Goal: Task Accomplishment & Management: Manage account settings

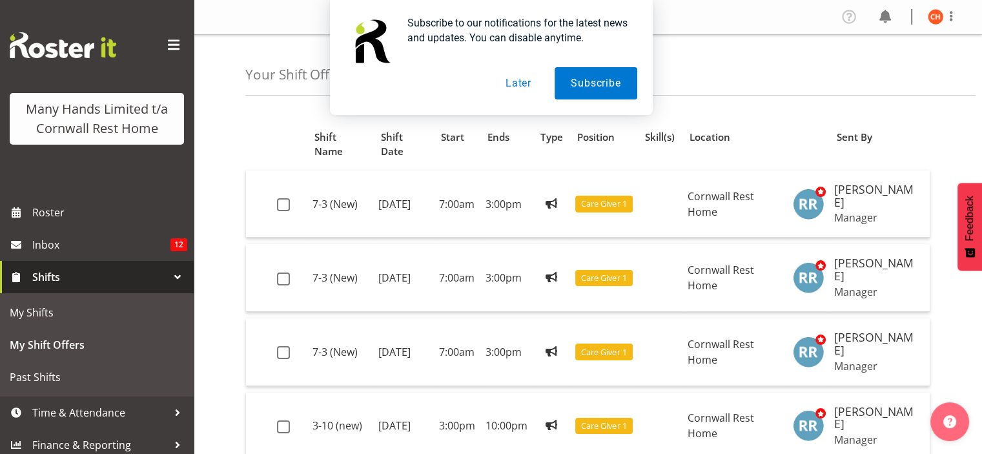
click at [514, 85] on button "Later" at bounding box center [518, 83] width 58 height 32
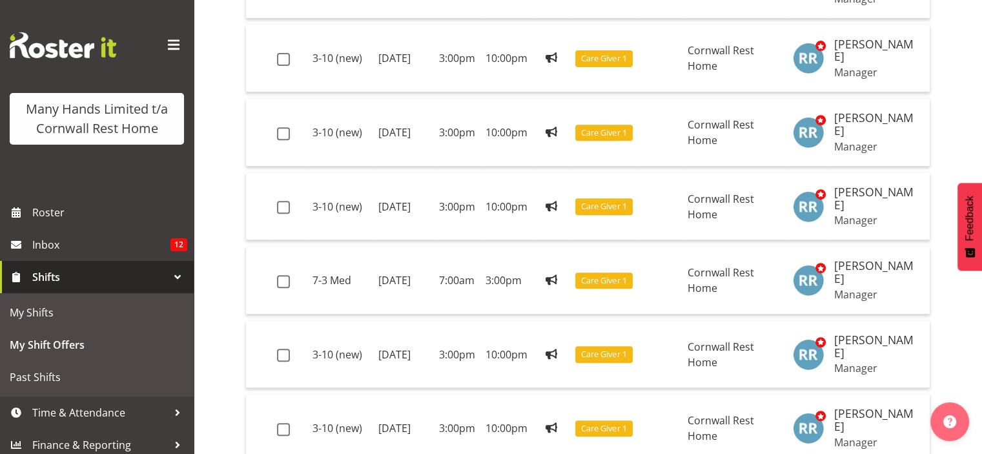
scroll to position [518, 0]
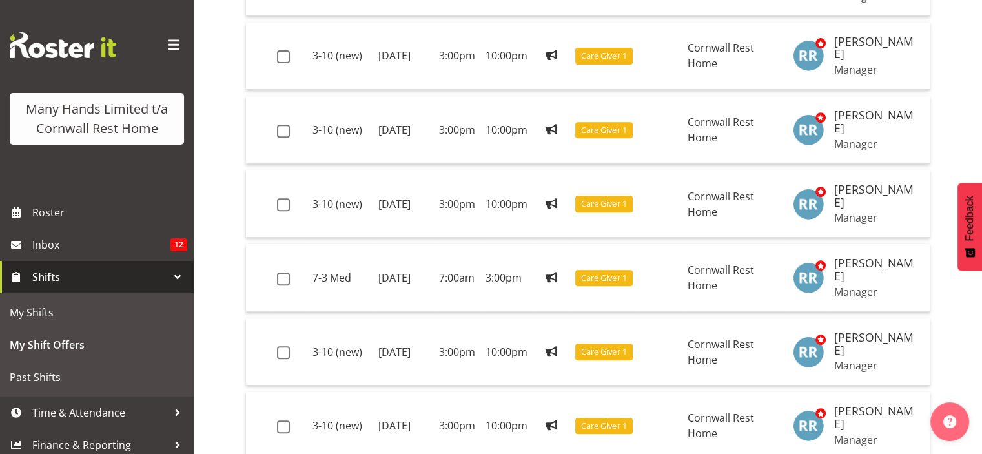
click at [942, 105] on div "Position Shift Name Shift Date Start Ends Type Position Skill(s) Location Sent …" at bounding box center [613, 98] width 737 height 1023
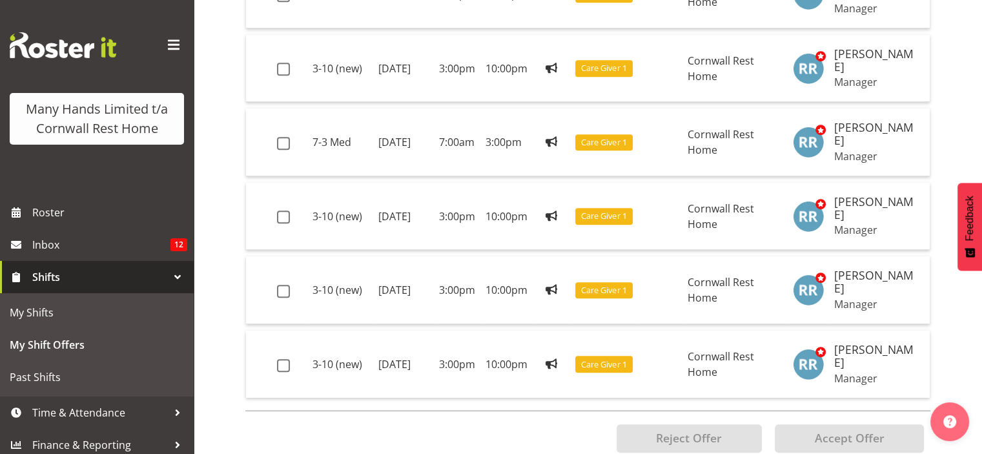
scroll to position [662, 0]
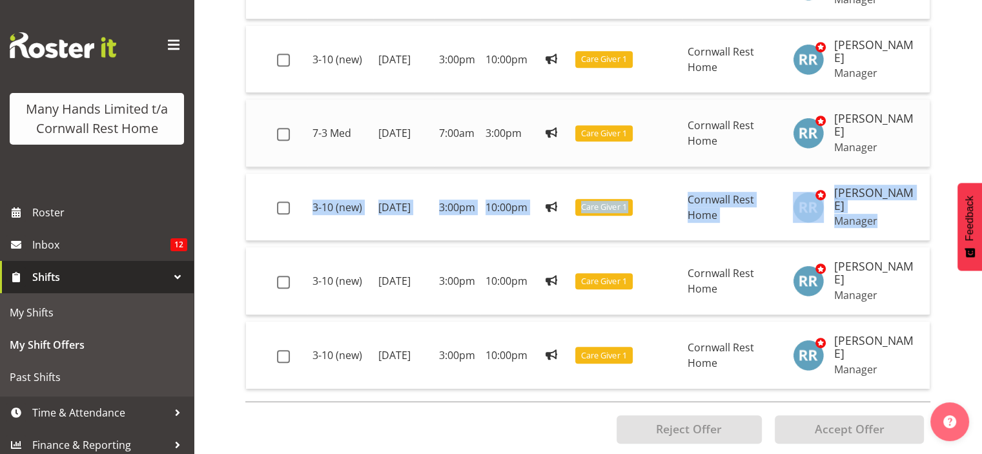
drag, startPoint x: 910, startPoint y: 219, endPoint x: 916, endPoint y: 142, distance: 77.1
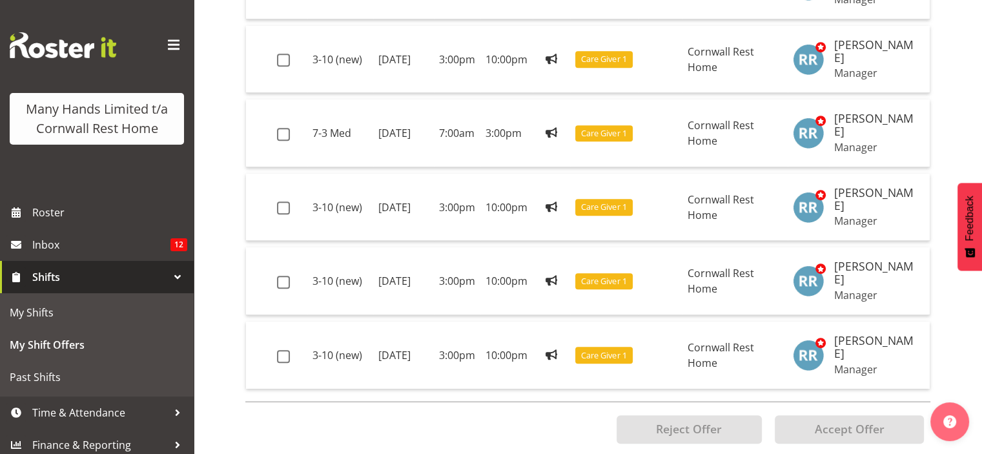
drag, startPoint x: 942, startPoint y: 135, endPoint x: 493, endPoint y: 435, distance: 540.3
click at [493, 435] on div "Reject Offer Propose Swap Accept Offer" at bounding box center [587, 429] width 685 height 56
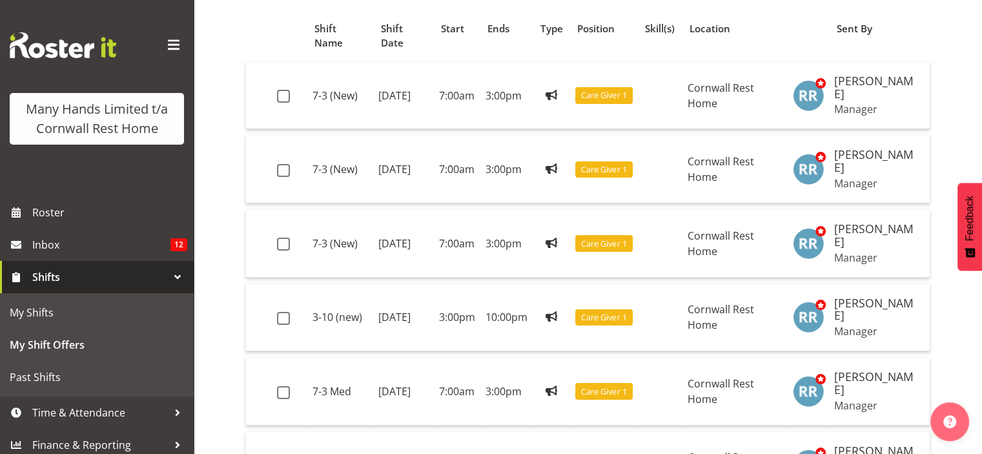
scroll to position [116, 0]
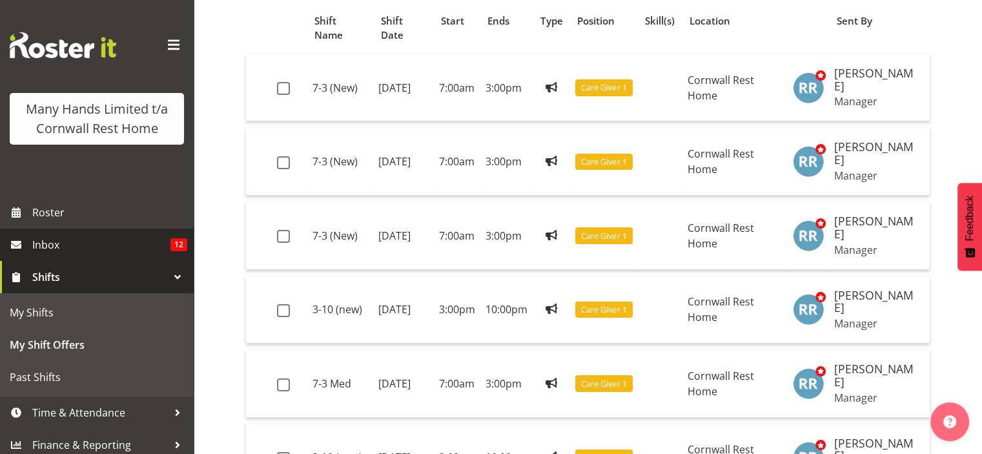
click at [134, 261] on link "Inbox 12" at bounding box center [97, 245] width 194 height 32
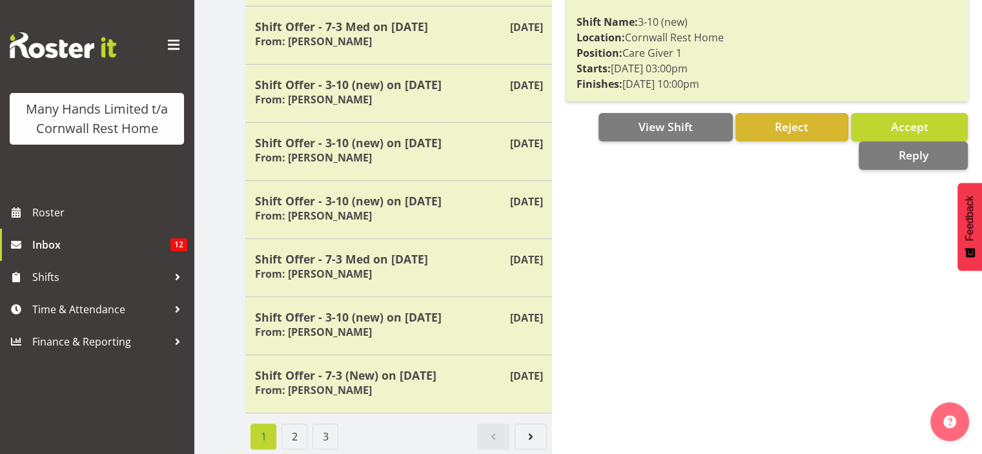
scroll to position [345, 0]
click at [530, 439] on link "Next page" at bounding box center [531, 436] width 32 height 26
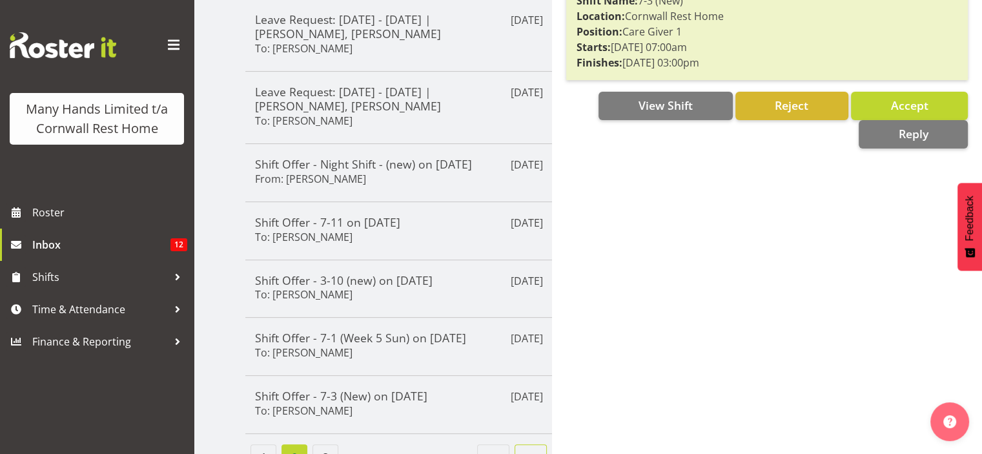
scroll to position [392, 0]
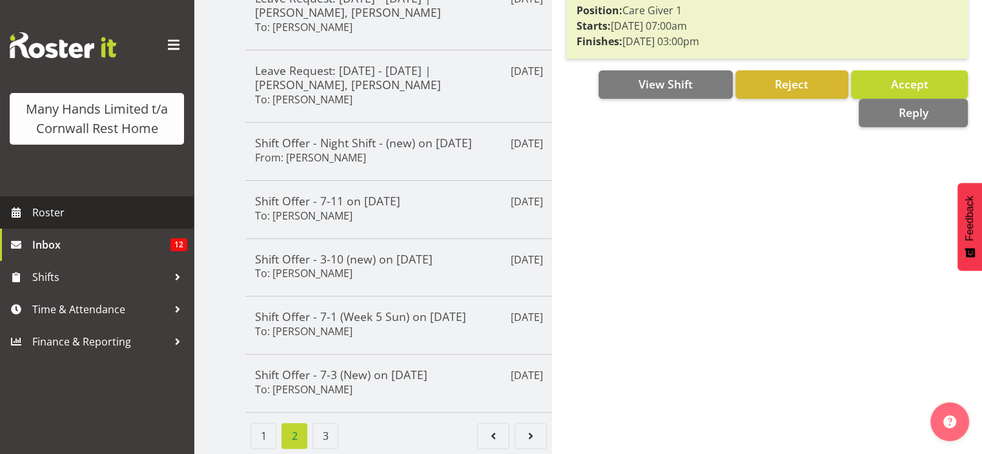
click at [121, 227] on link "Roster" at bounding box center [97, 212] width 194 height 32
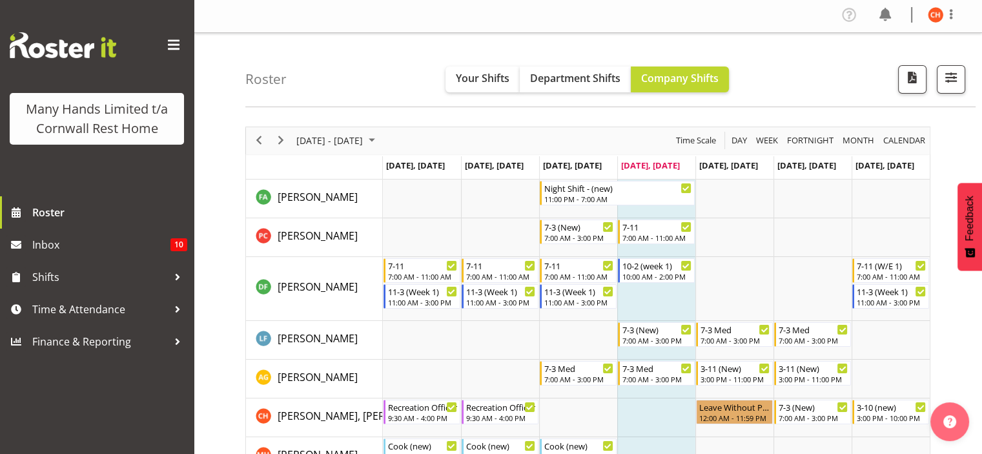
scroll to position [5, 0]
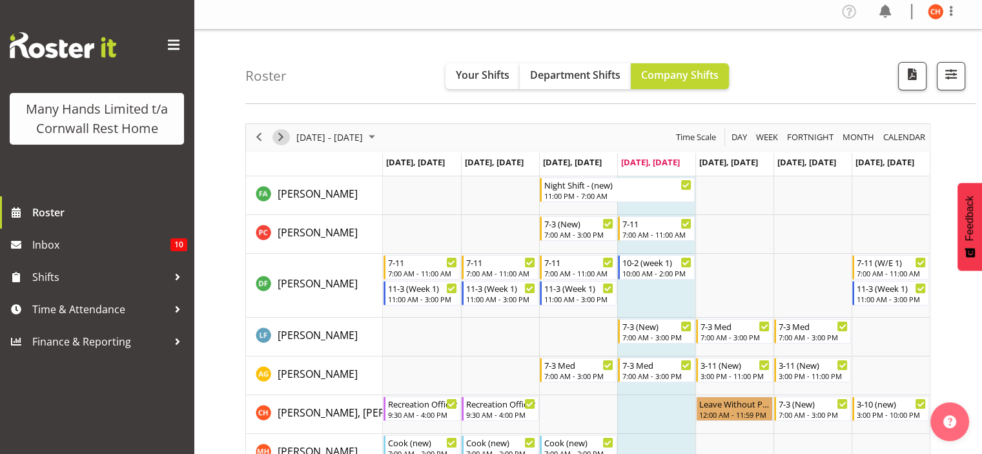
click at [274, 139] on span "Next" at bounding box center [280, 137] width 15 height 16
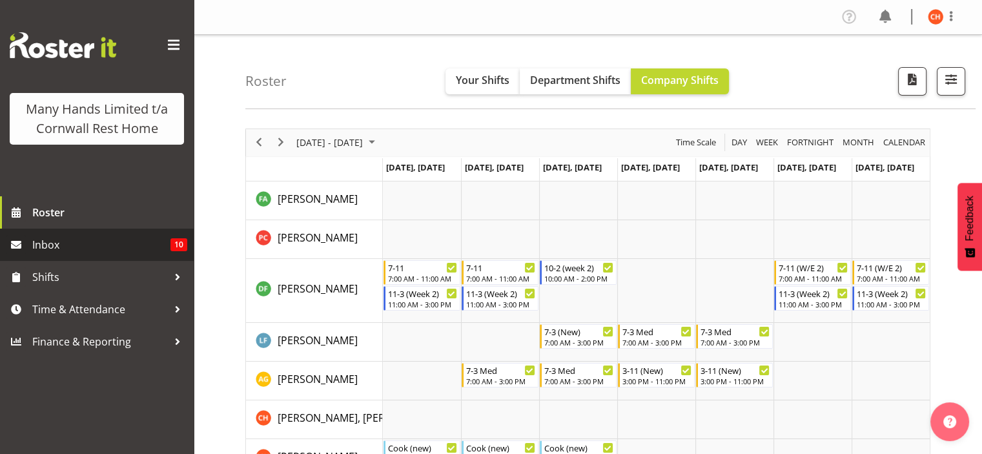
click at [151, 246] on span "Inbox" at bounding box center [101, 244] width 138 height 19
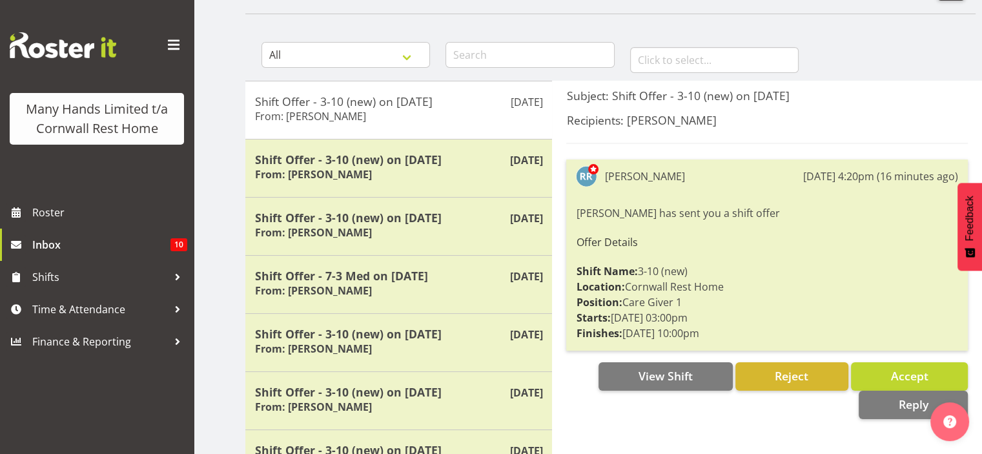
scroll to position [97, 0]
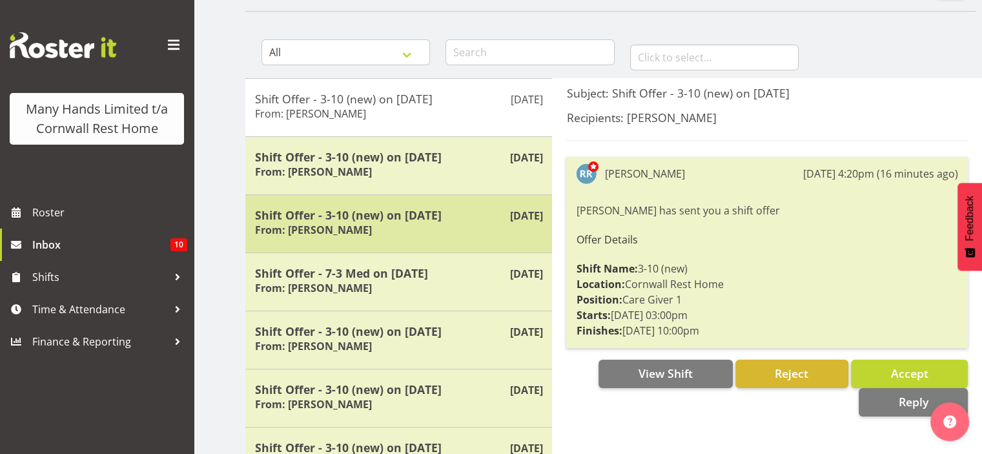
click at [364, 219] on h5 "Shift Offer - 3-10 (new) on [DATE]" at bounding box center [398, 215] width 287 height 14
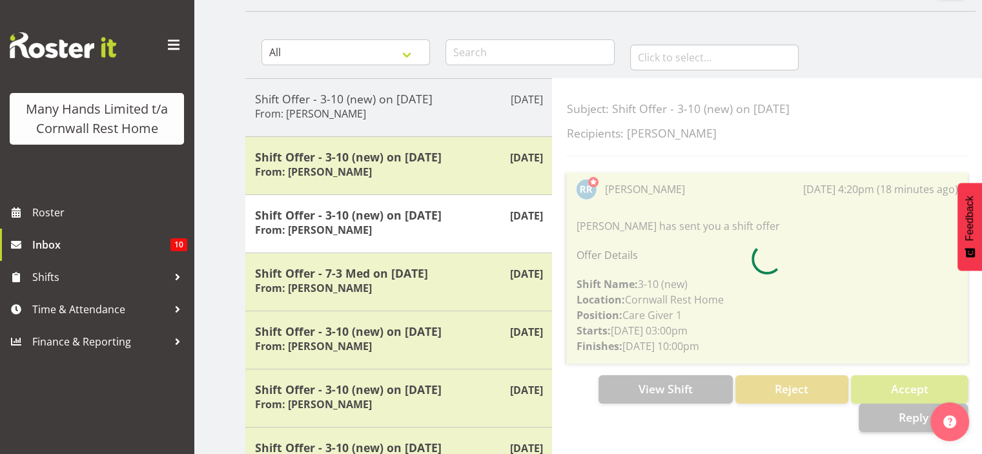
click at [214, 245] on div "Inbox All General Shift Offers Shift Swap Offers Leave Requests janvier février…" at bounding box center [588, 319] width 788 height 764
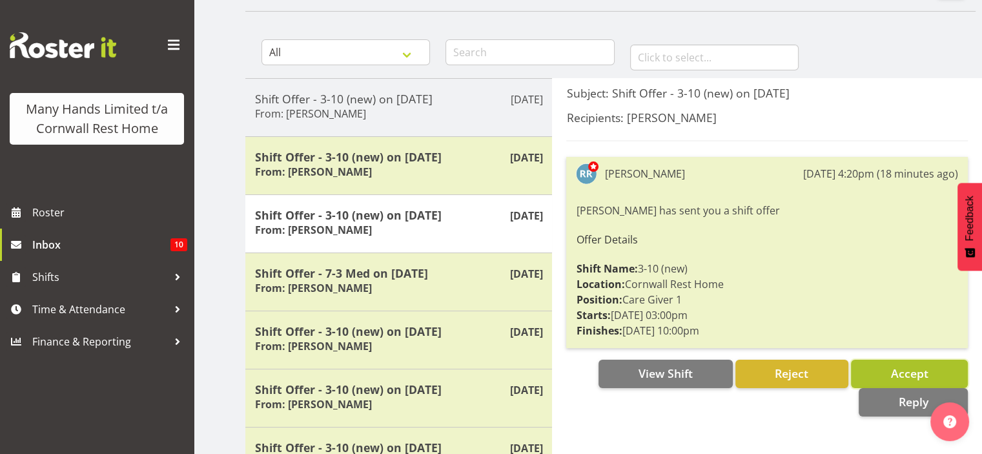
click at [884, 378] on button "Accept" at bounding box center [909, 374] width 117 height 28
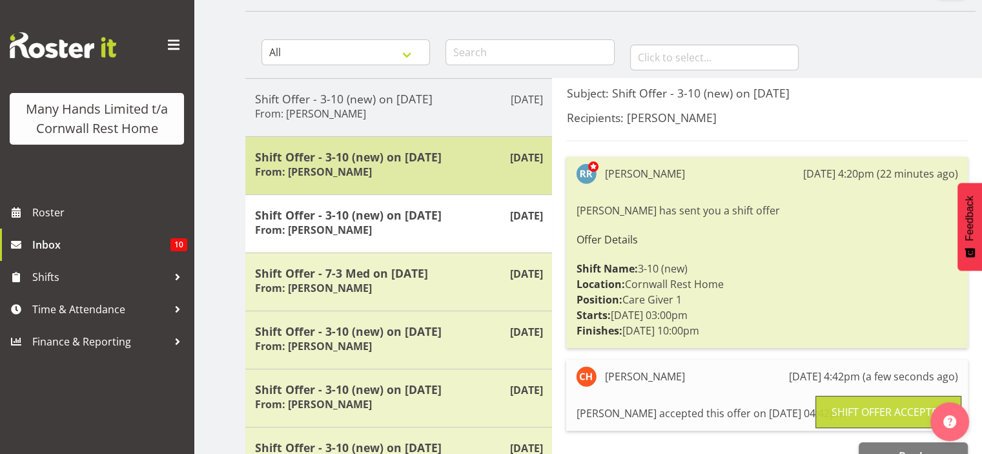
click at [497, 152] on h5 "Shift Offer - 3-10 (new) on [DATE]" at bounding box center [398, 157] width 287 height 14
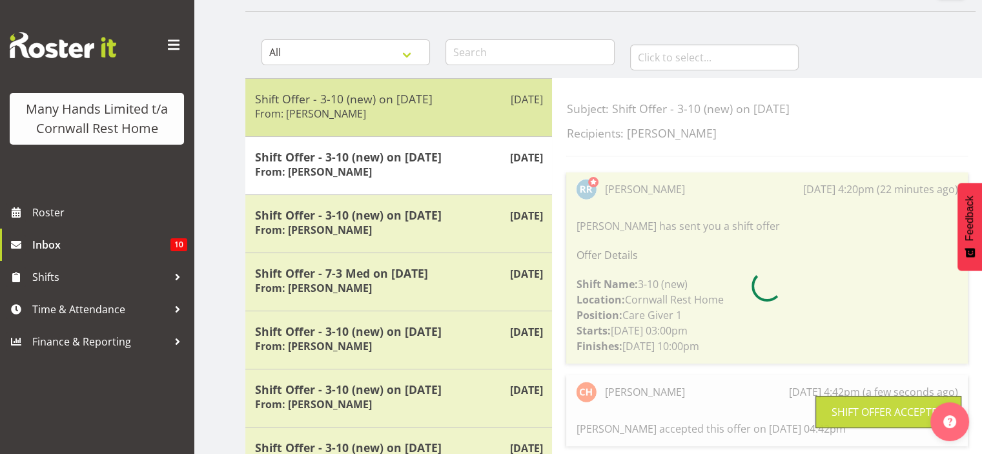
click at [482, 101] on h5 "Shift Offer - 3-10 (new) on [DATE]" at bounding box center [398, 99] width 287 height 14
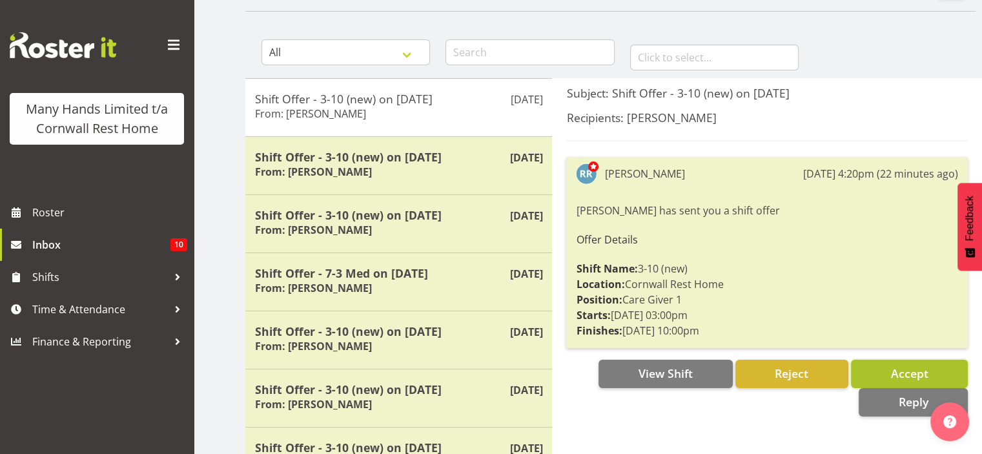
click at [882, 365] on button "Accept" at bounding box center [909, 374] width 117 height 28
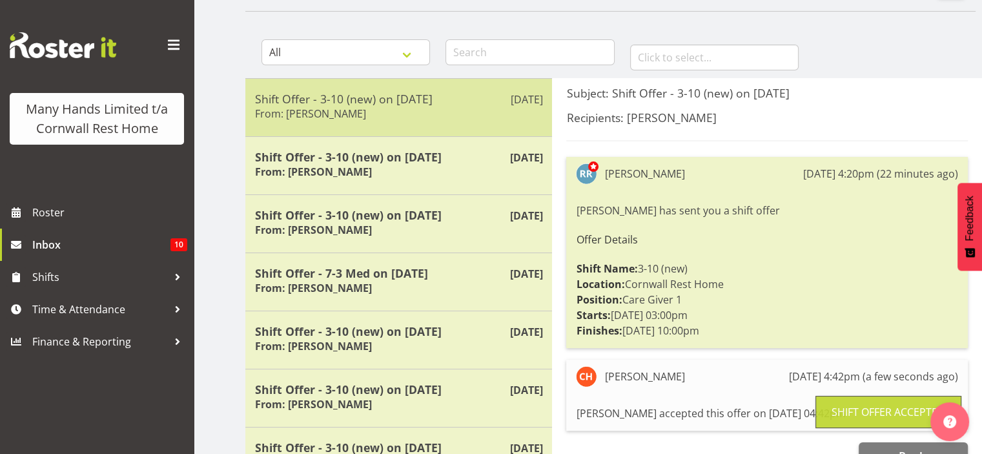
click at [498, 130] on div "Oct 2nd Shift Offer - 3-10 (new) on 24/10/25 From: Rhind, Reece" at bounding box center [398, 107] width 307 height 58
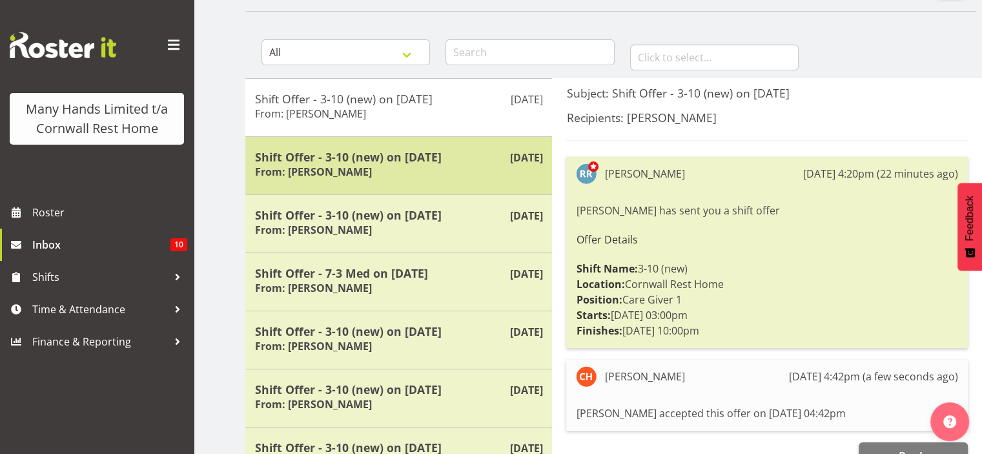
click at [453, 150] on h5 "Shift Offer - 3-10 (new) on [DATE]" at bounding box center [398, 157] width 287 height 14
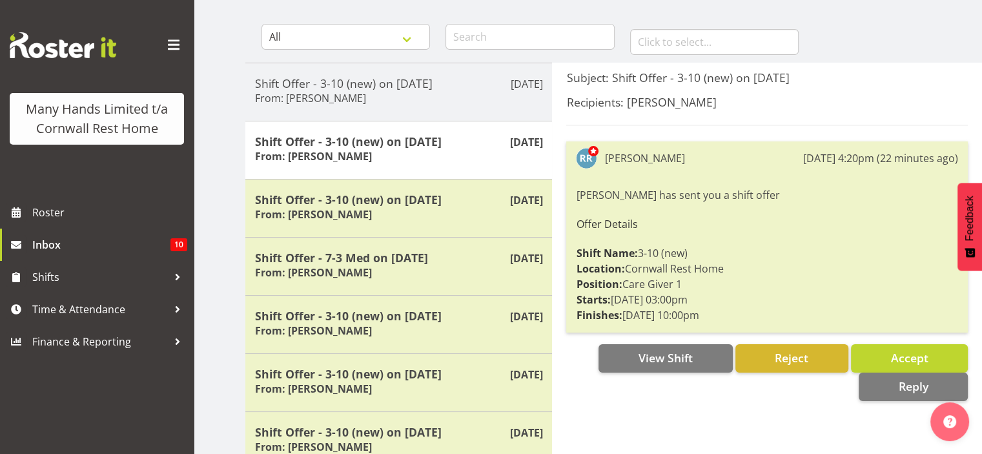
scroll to position [135, 0]
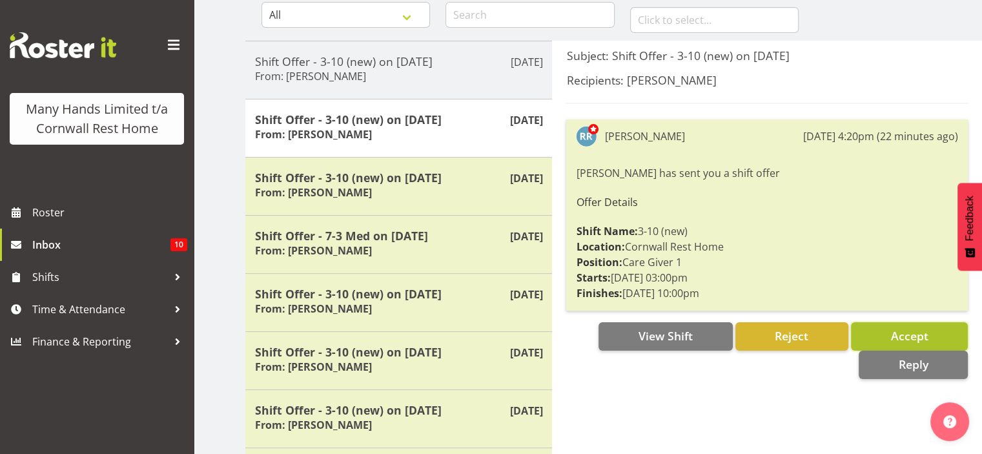
click at [901, 326] on button "Accept" at bounding box center [909, 336] width 117 height 28
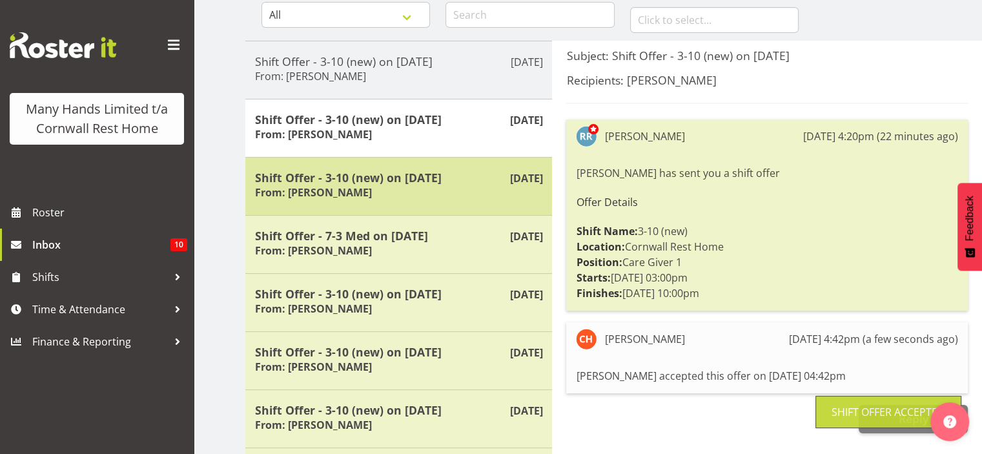
click at [457, 203] on div "Oct 2nd Shift Offer - 3-10 (new) on 23/10/25 From: Rhind, Reece" at bounding box center [398, 186] width 307 height 58
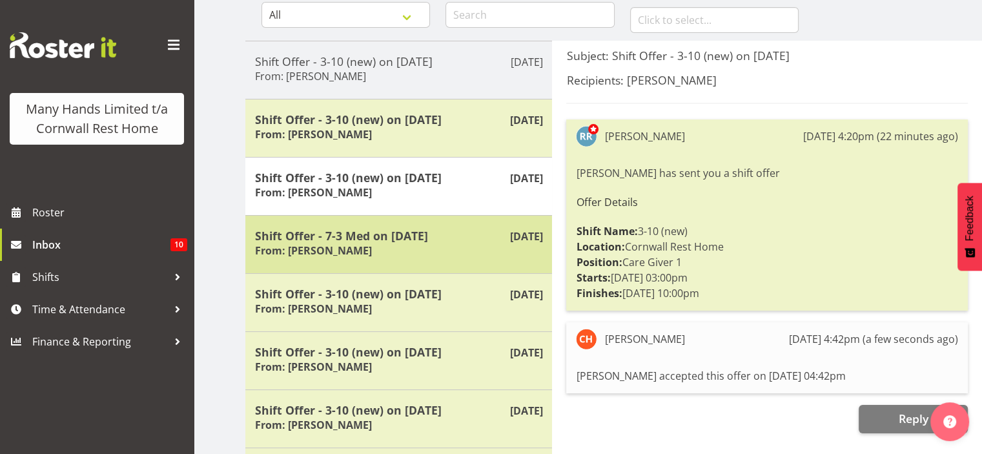
click at [505, 245] on div "Shift Offer - 7-3 Med on 12/10/25 From: Rhind, Reece" at bounding box center [398, 245] width 287 height 32
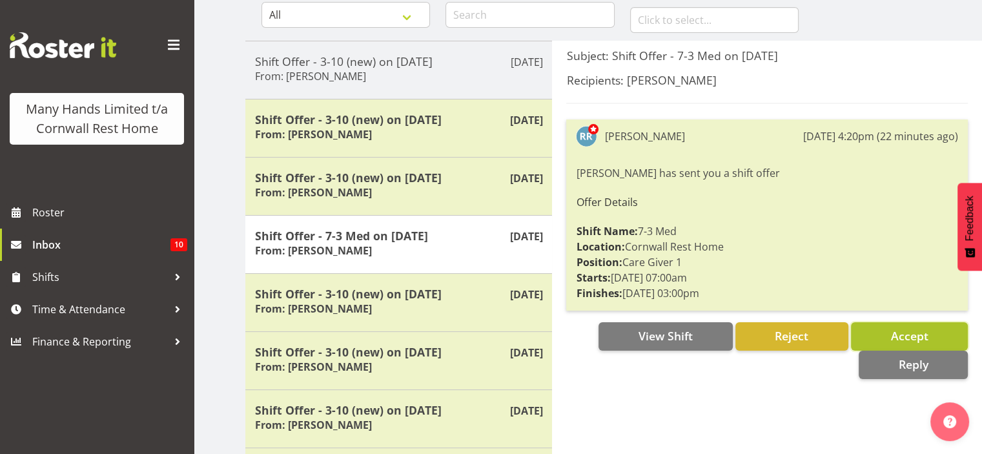
click at [910, 338] on span "Accept" at bounding box center [908, 335] width 37 height 15
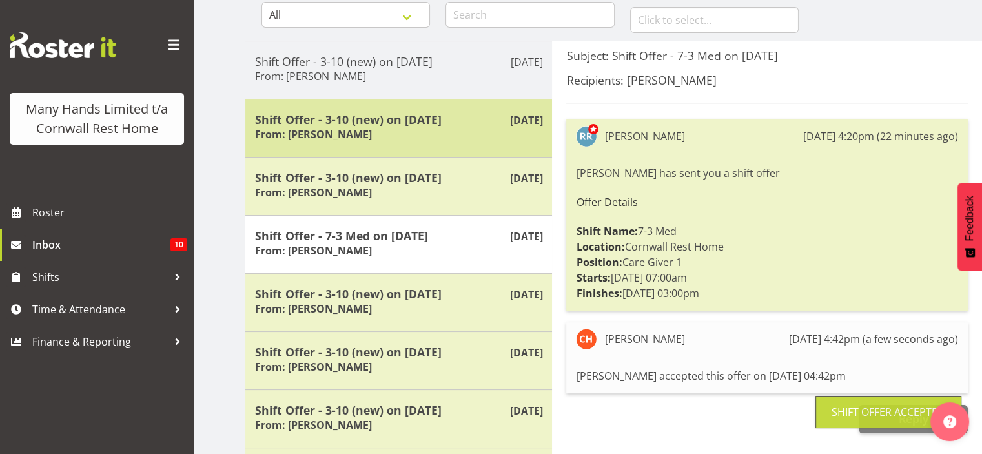
click at [478, 116] on h5 "Shift Offer - 3-10 (new) on 18/10/25" at bounding box center [398, 119] width 287 height 14
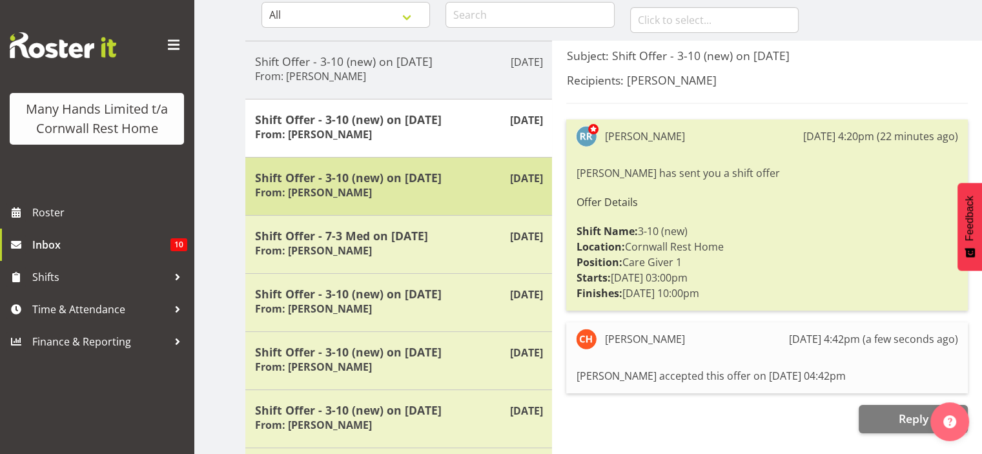
click at [475, 188] on div "Shift Offer - 3-10 (new) on 23/10/25 From: Rhind, Reece" at bounding box center [398, 186] width 287 height 32
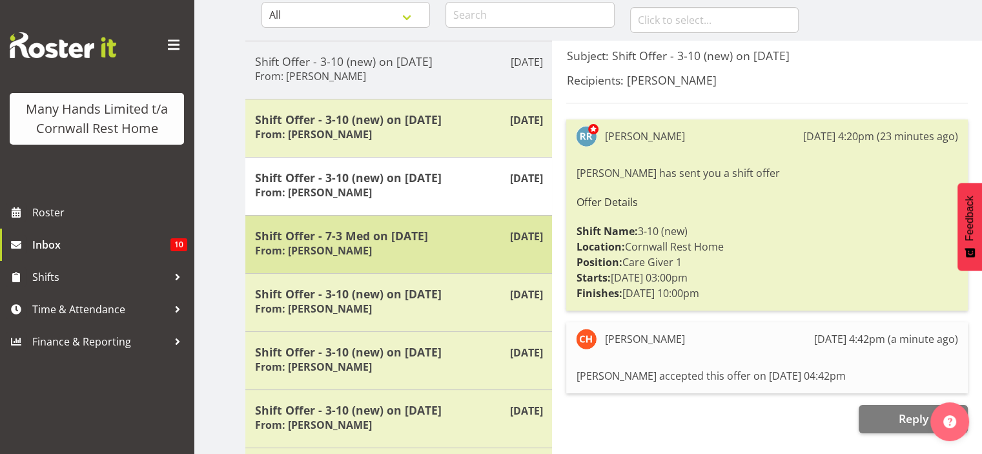
click at [462, 229] on h5 "Shift Offer - 7-3 Med on [DATE]" at bounding box center [398, 236] width 287 height 14
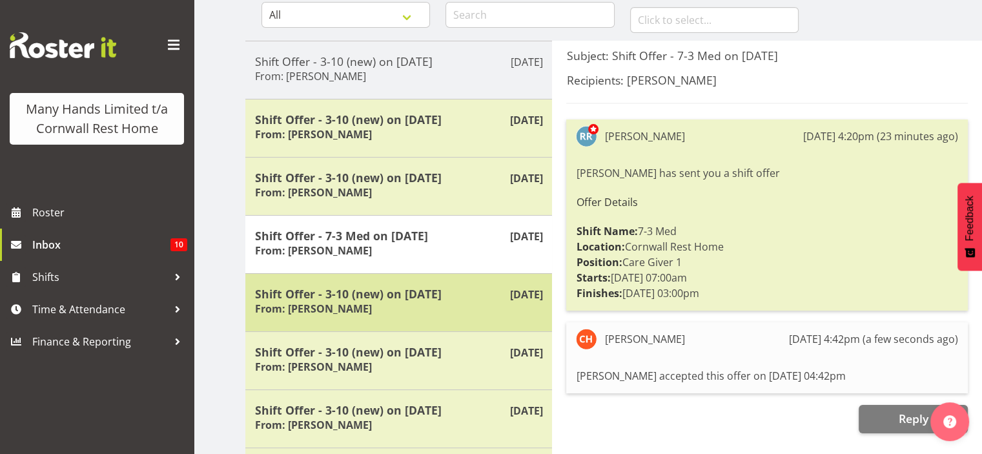
click at [449, 291] on h5 "Shift Offer - 3-10 (new) on [DATE]" at bounding box center [398, 294] width 287 height 14
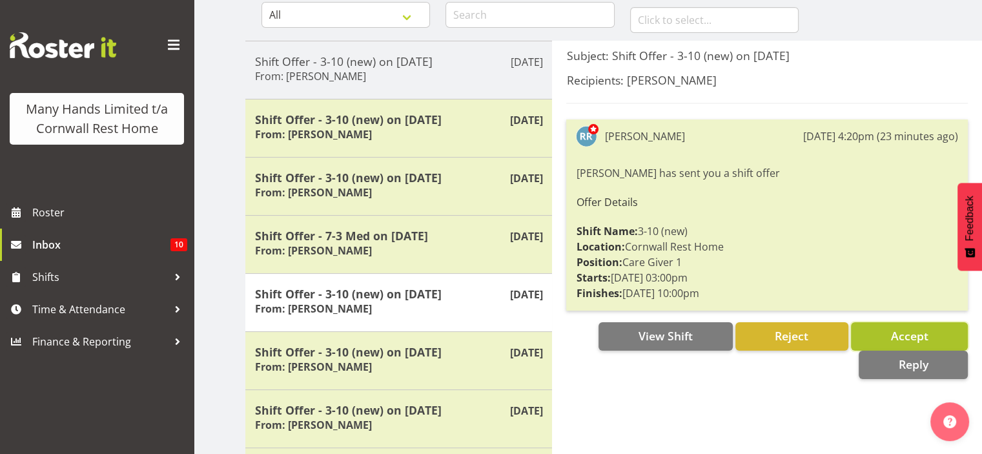
click at [925, 330] on span "Accept" at bounding box center [908, 335] width 37 height 15
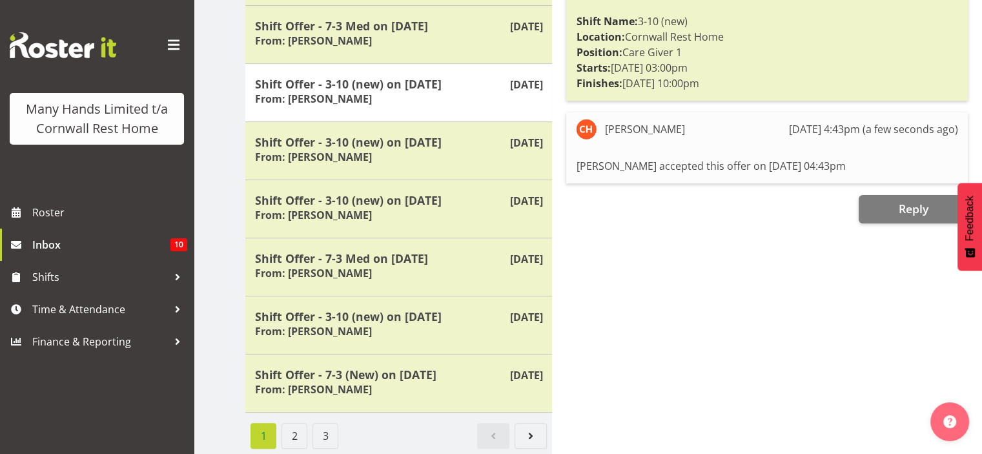
scroll to position [350, 0]
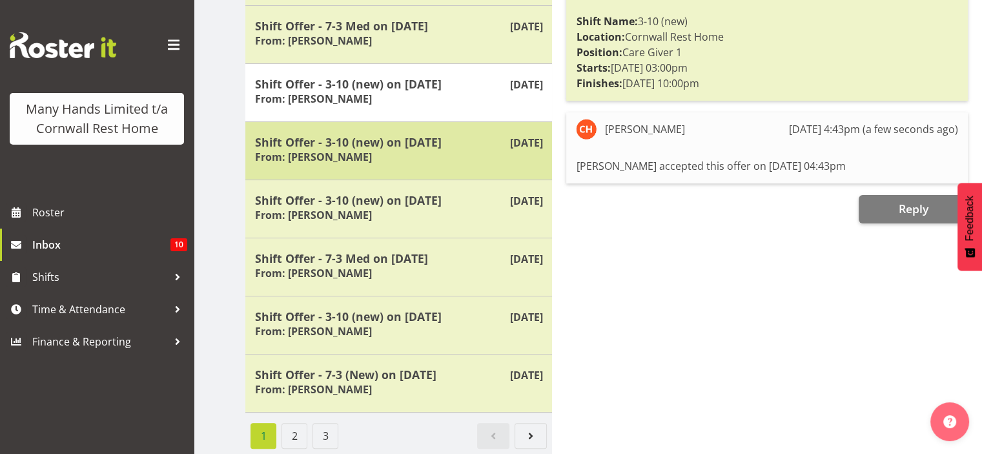
click at [496, 148] on div "Shift Offer - 3-10 (new) on 17/10/25 From: Rhind, Reece" at bounding box center [398, 151] width 287 height 32
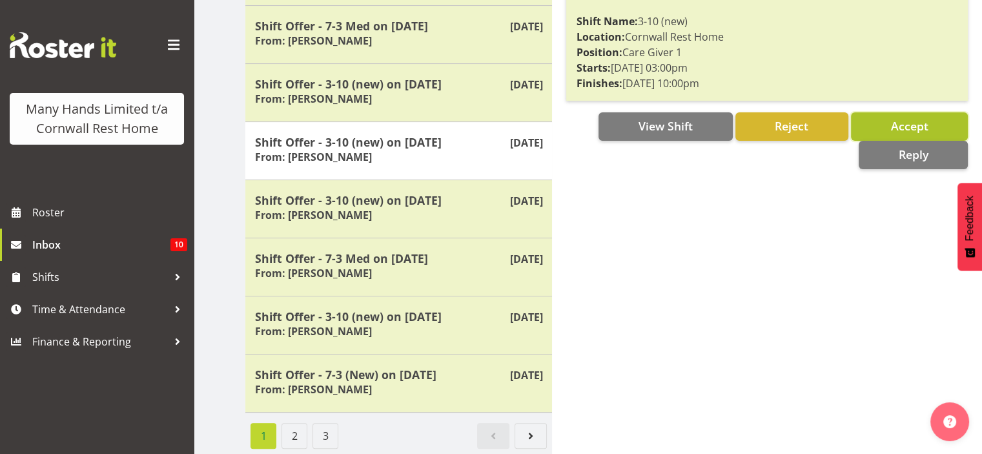
click at [924, 121] on span "Accept" at bounding box center [908, 125] width 37 height 15
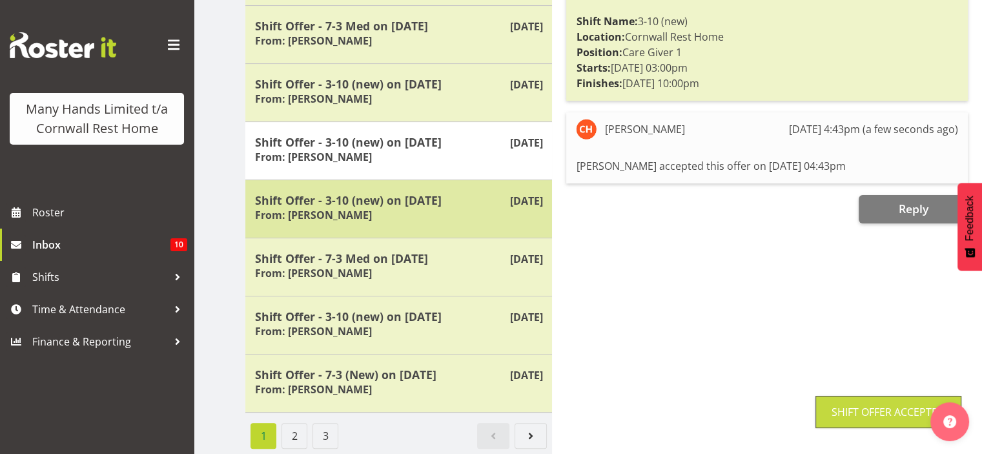
click at [490, 199] on div "Shift Offer - 3-10 (new) on 16/10/25 From: Rhind, Reece" at bounding box center [398, 209] width 287 height 32
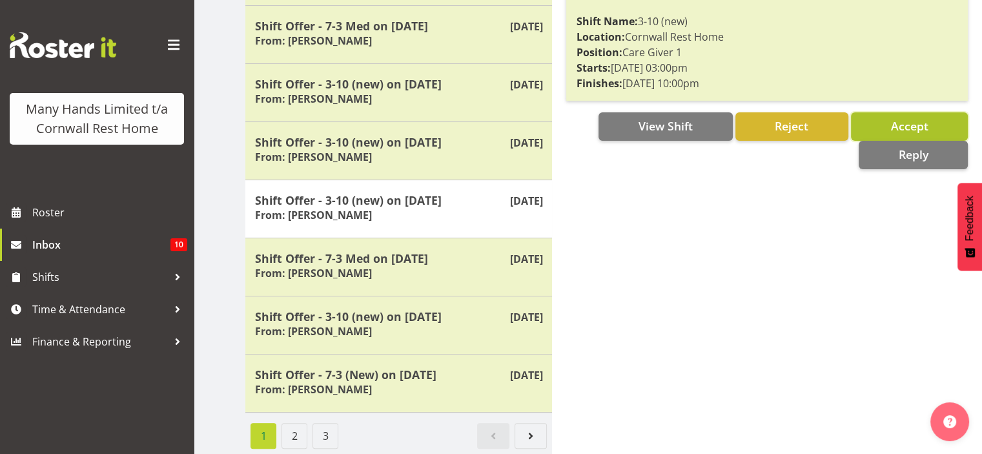
click at [912, 131] on button "Accept" at bounding box center [909, 126] width 117 height 28
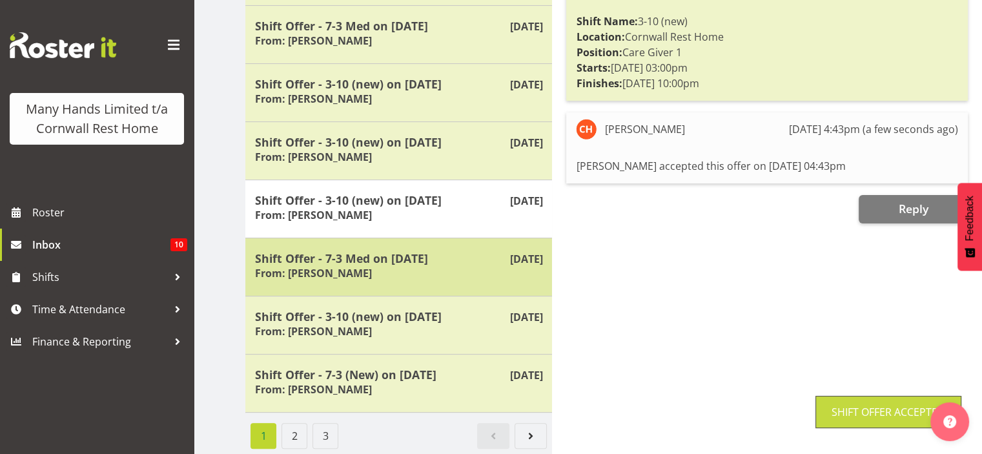
click at [511, 261] on div "Shift Offer - 7-3 Med on 11/10/25 From: Rhind, Reece" at bounding box center [398, 267] width 287 height 32
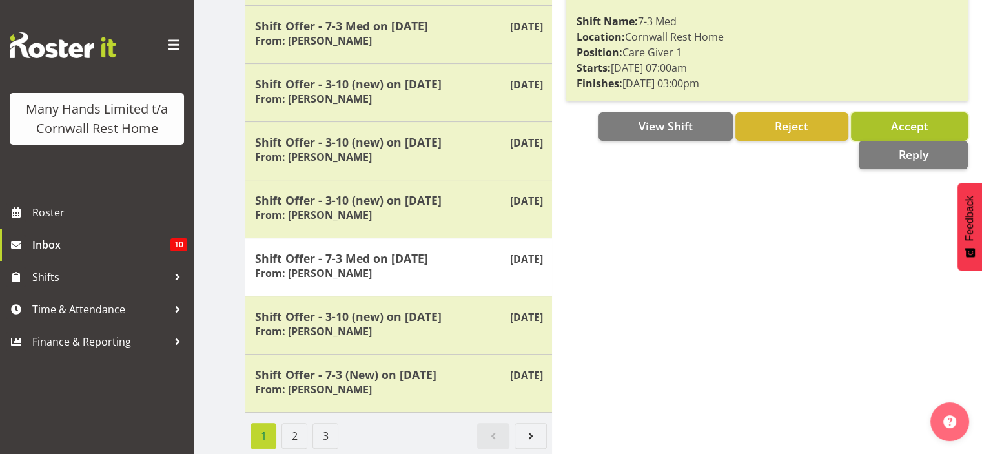
click at [925, 118] on span "Accept" at bounding box center [908, 125] width 37 height 15
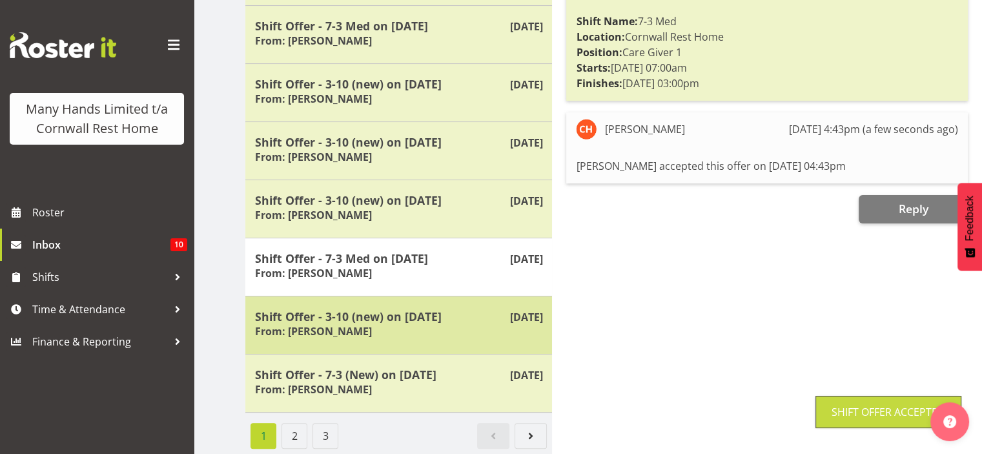
click at [495, 309] on h5 "Shift Offer - 3-10 (new) on [DATE]" at bounding box center [398, 316] width 287 height 14
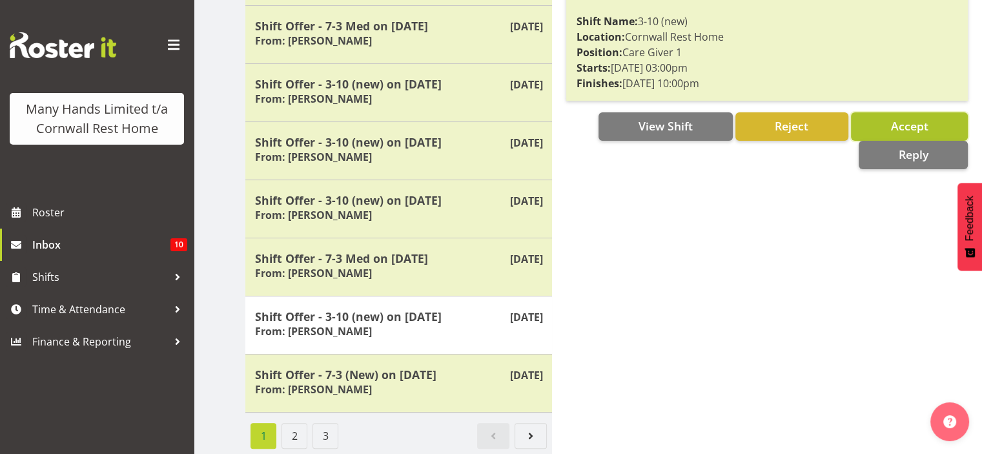
click at [951, 128] on button "Accept" at bounding box center [909, 126] width 117 height 28
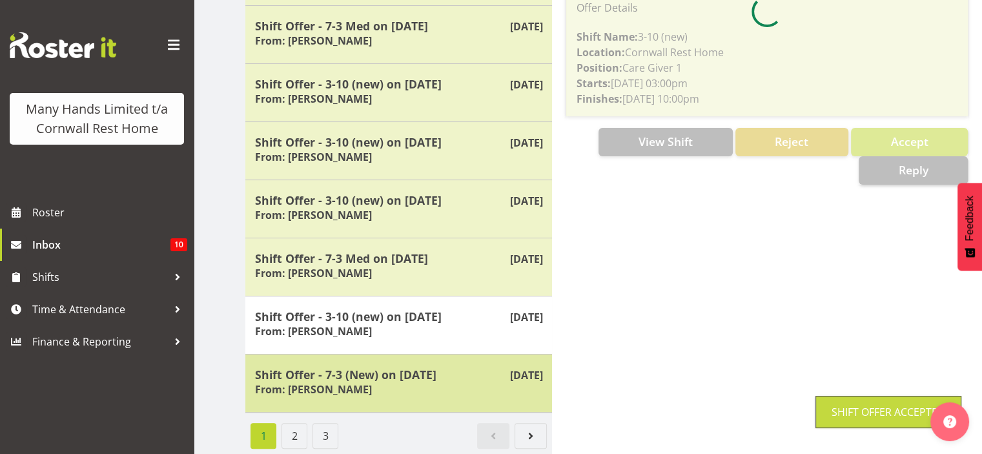
click at [480, 367] on h5 "Shift Offer - 7-3 (New) on [DATE]" at bounding box center [398, 374] width 287 height 14
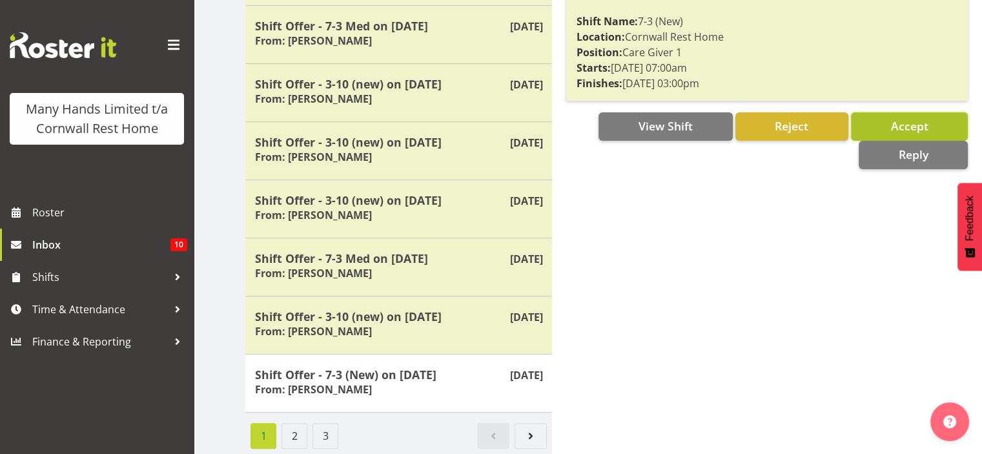
click at [930, 114] on button "Accept" at bounding box center [909, 126] width 117 height 28
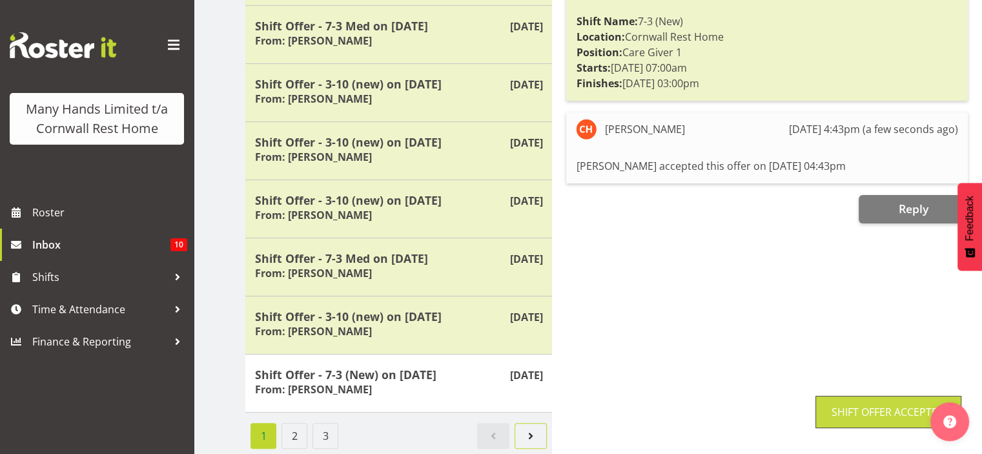
click at [527, 428] on span "Next page" at bounding box center [530, 435] width 15 height 15
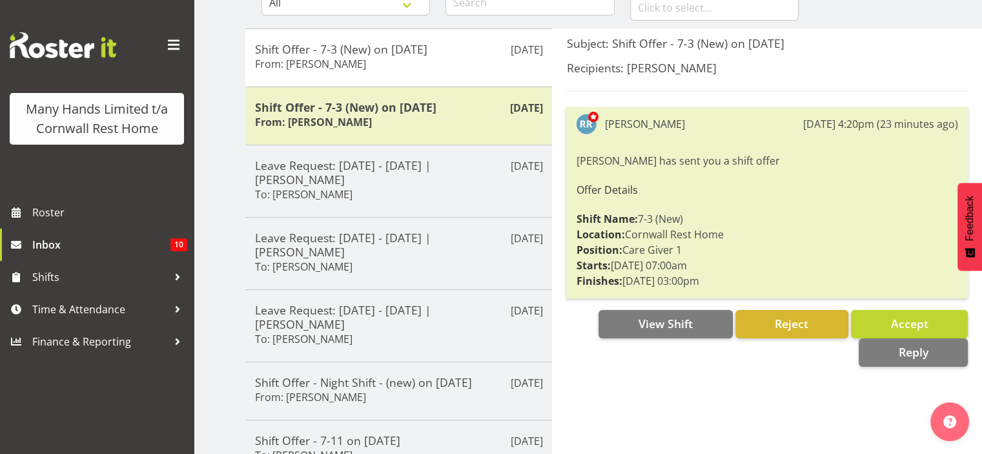
scroll to position [143, 0]
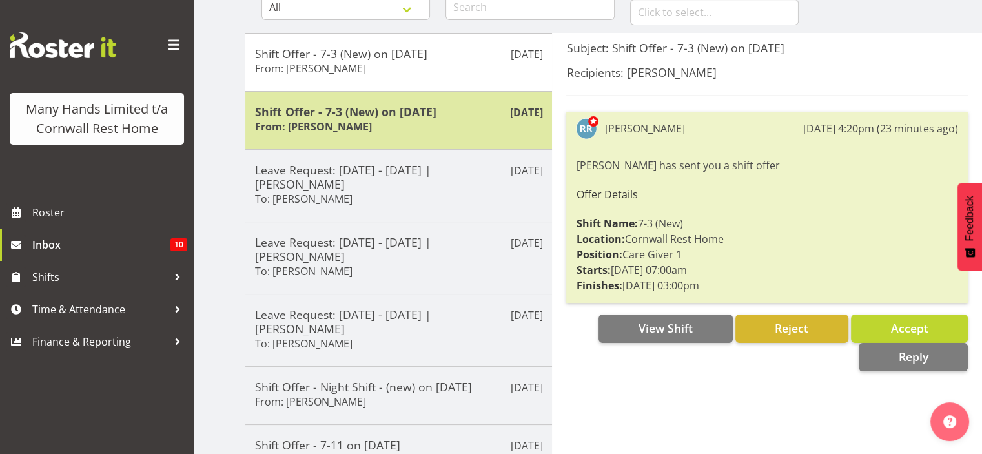
click at [425, 112] on h5 "Shift Offer - 7-3 (New) on 13/10/25" at bounding box center [398, 112] width 287 height 14
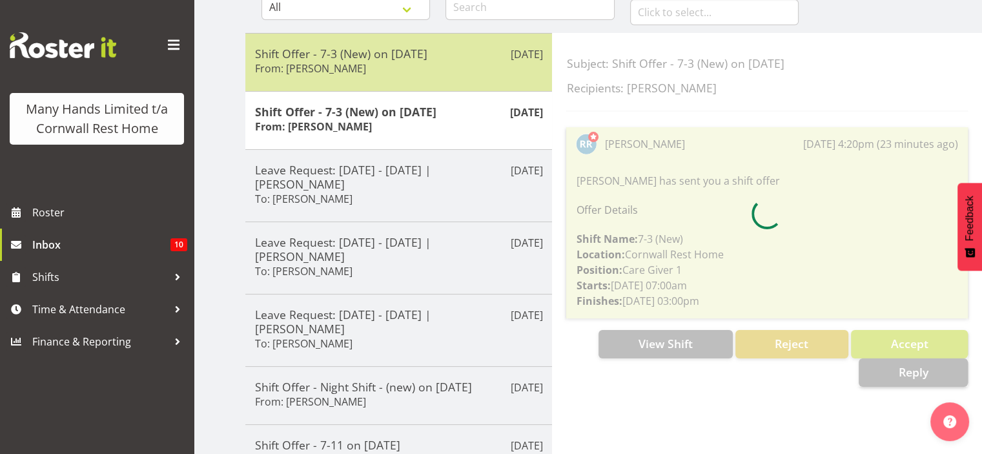
click at [530, 85] on div "Oct 2nd Shift Offer - 7-3 (New) on 10/10/25 From: Rhind, Reece" at bounding box center [398, 62] width 307 height 58
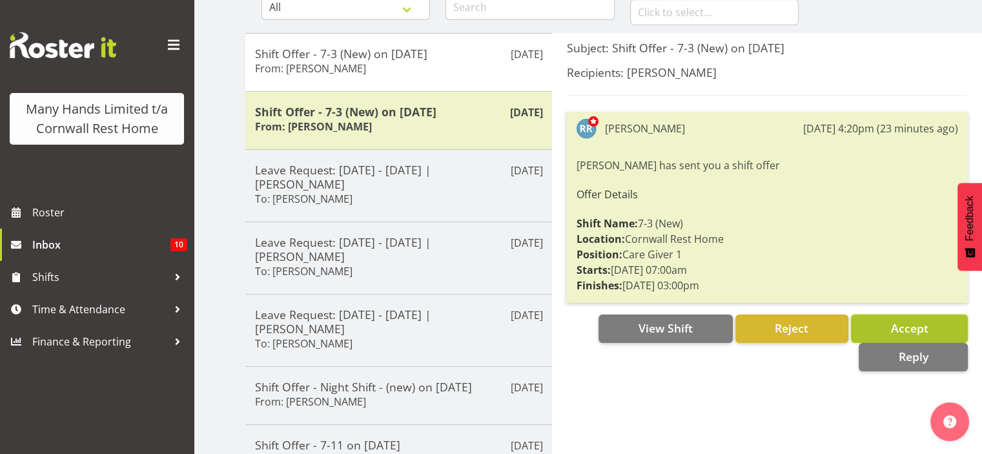
click at [888, 332] on button "Accept" at bounding box center [909, 328] width 117 height 28
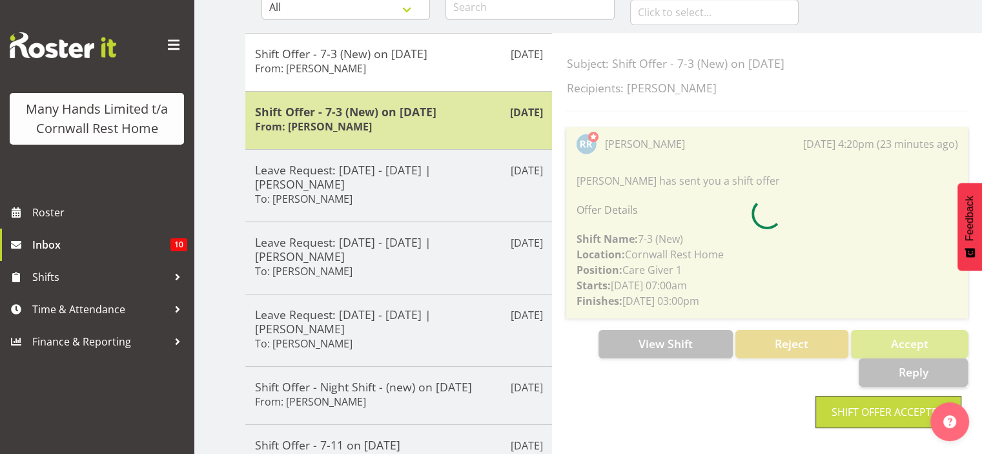
click at [518, 129] on div "Shift Offer - 7-3 (New) on 13/10/25 From: Rhind, Reece" at bounding box center [398, 121] width 287 height 32
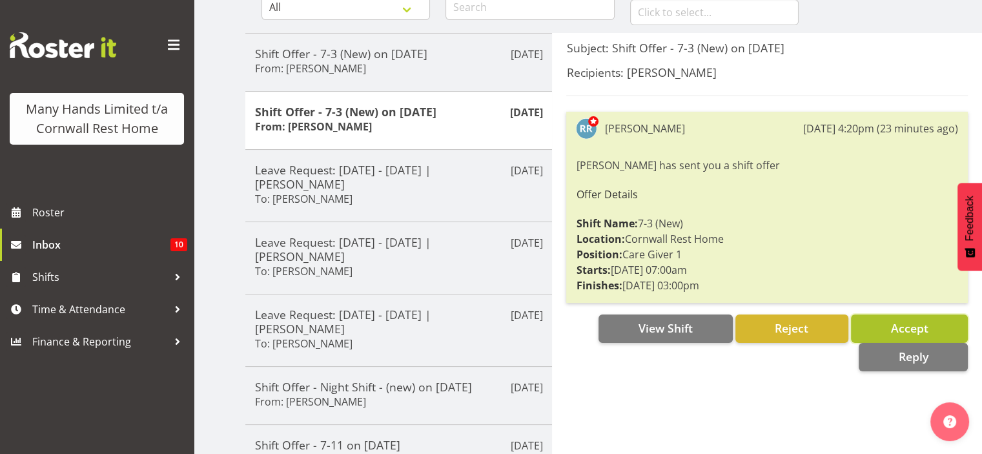
click at [865, 335] on button "Accept" at bounding box center [909, 328] width 117 height 28
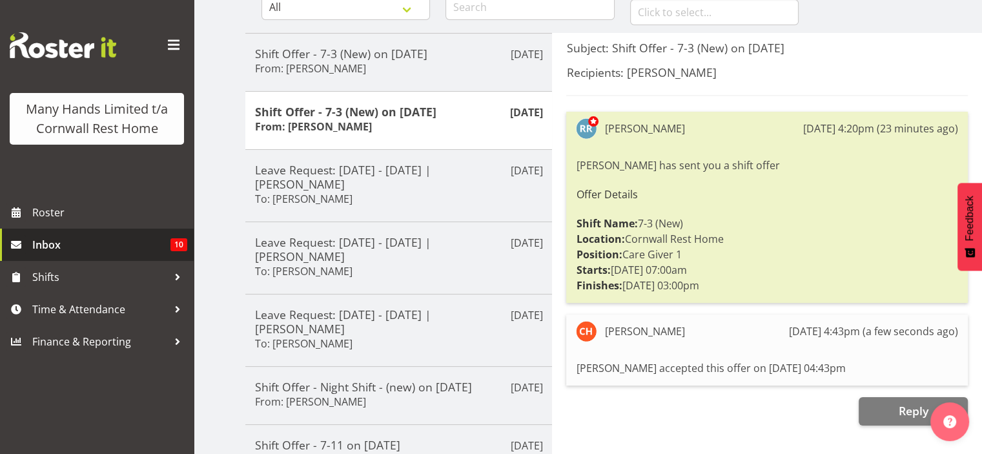
click at [181, 247] on span "10" at bounding box center [178, 244] width 17 height 13
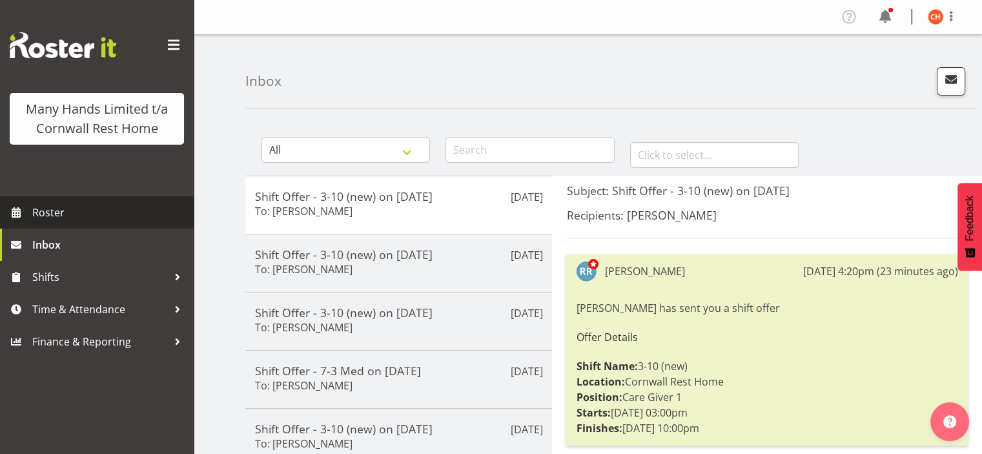
click at [152, 214] on span "Roster" at bounding box center [109, 212] width 155 height 19
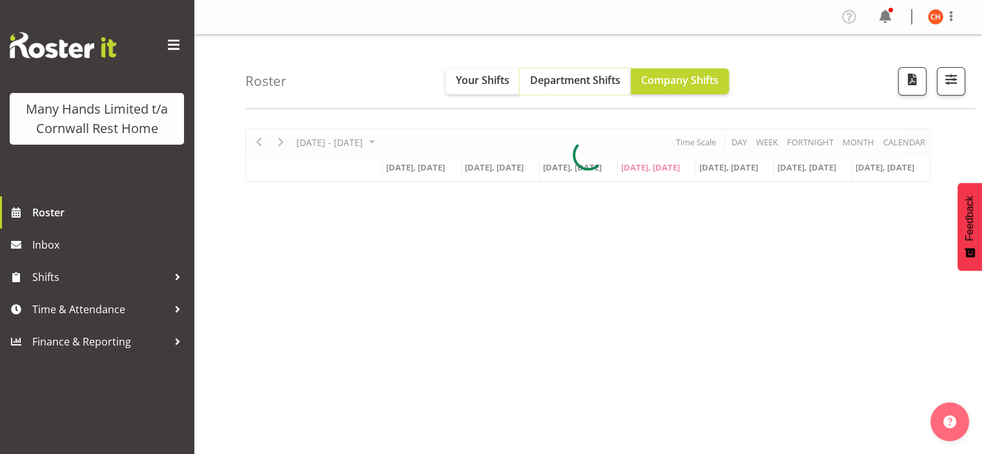
click at [612, 83] on span "Department Shifts" at bounding box center [575, 80] width 90 height 14
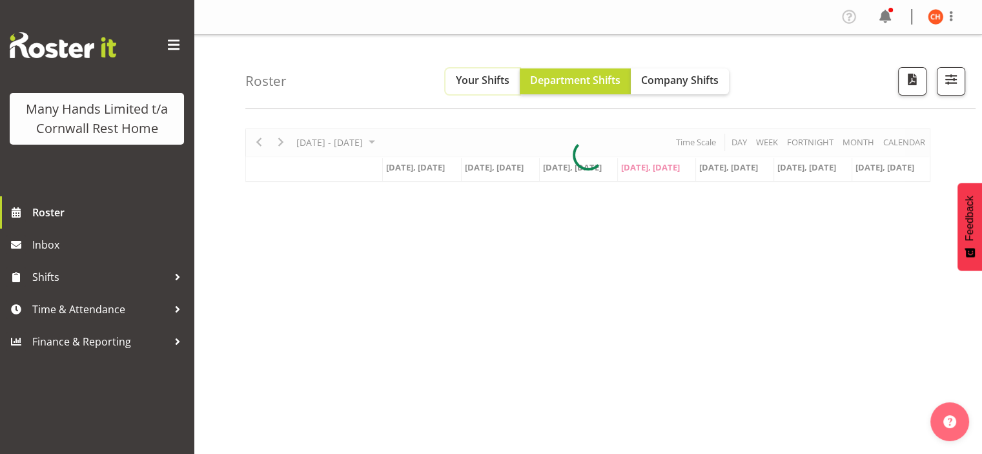
click at [498, 81] on span "Your Shifts" at bounding box center [483, 80] width 54 height 14
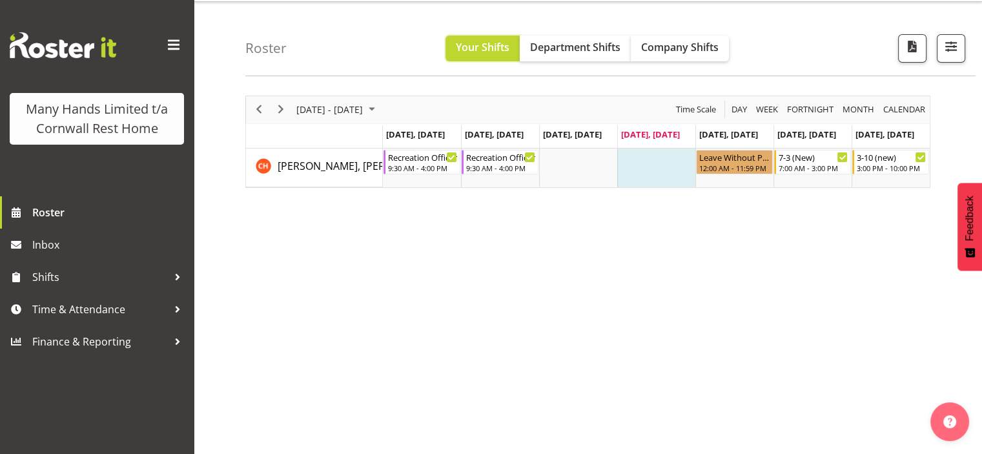
scroll to position [31, 0]
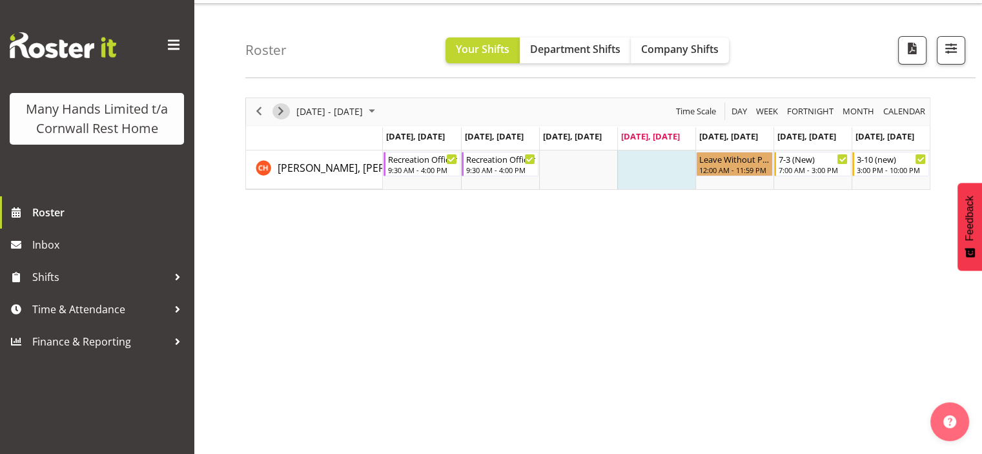
click at [283, 107] on span "Next" at bounding box center [280, 111] width 15 height 16
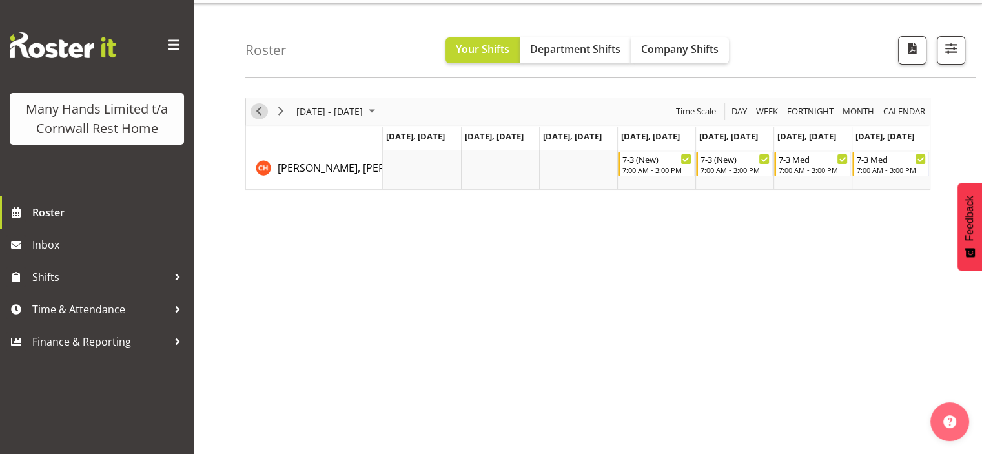
click at [261, 110] on span "Previous" at bounding box center [258, 111] width 15 height 16
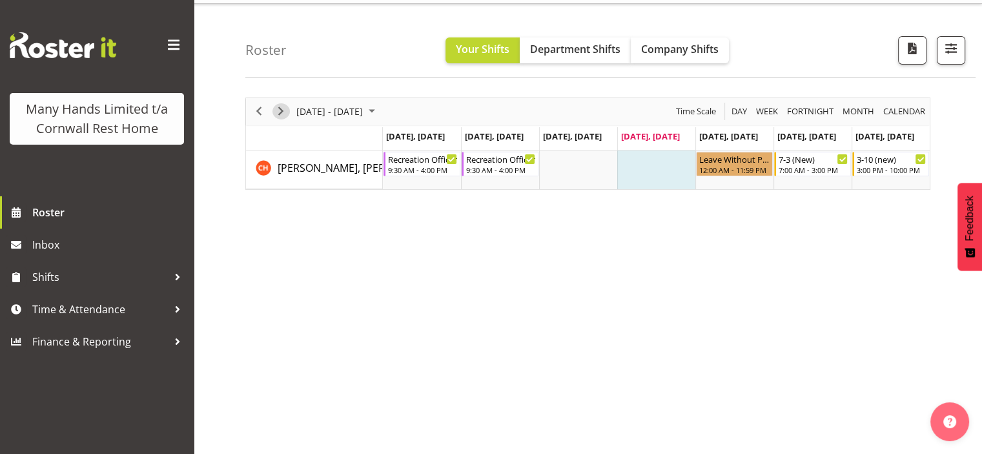
click at [276, 110] on span "Next" at bounding box center [280, 111] width 15 height 16
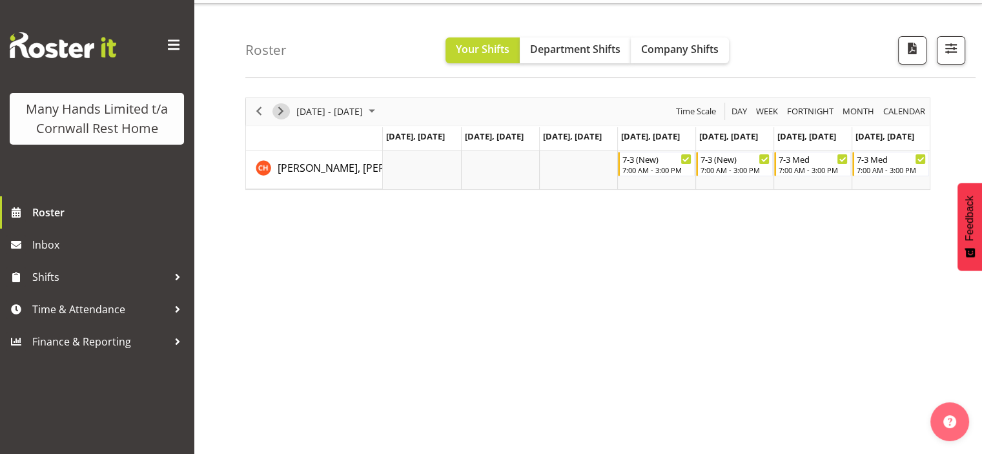
click at [284, 112] on span "Next" at bounding box center [280, 111] width 15 height 16
click at [274, 110] on span "Next" at bounding box center [280, 111] width 15 height 16
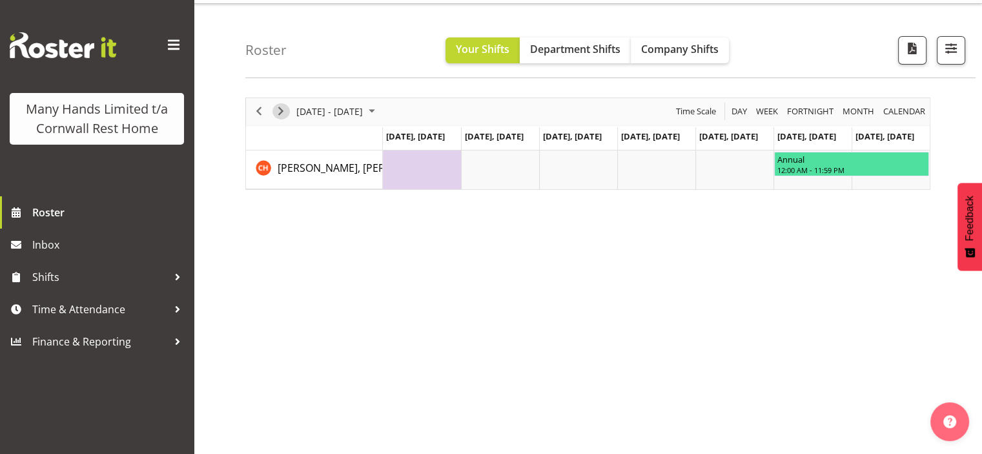
click at [274, 110] on span "Next" at bounding box center [280, 111] width 15 height 16
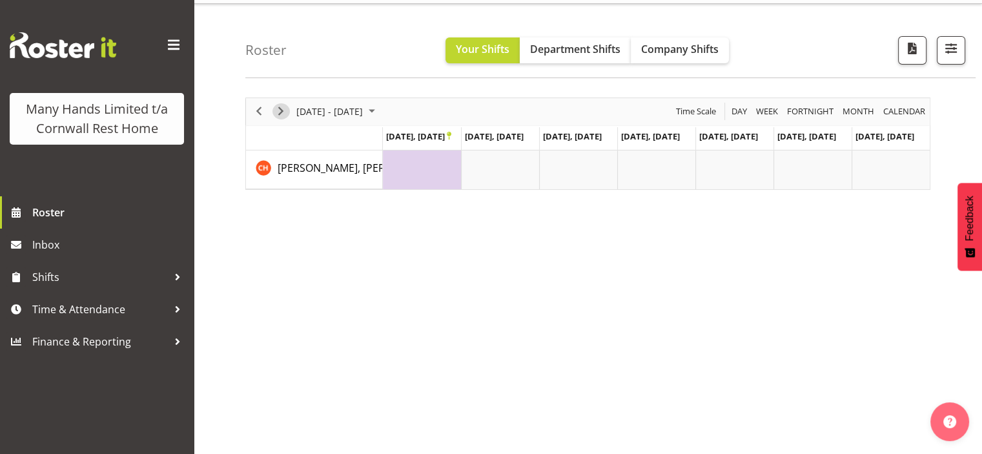
click at [274, 110] on span "Next" at bounding box center [280, 111] width 15 height 16
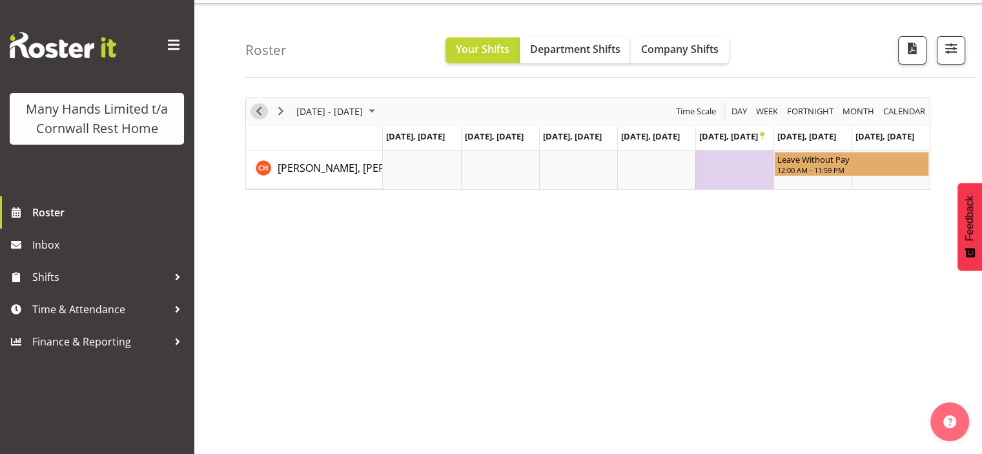
click at [254, 112] on span "Previous" at bounding box center [258, 111] width 15 height 16
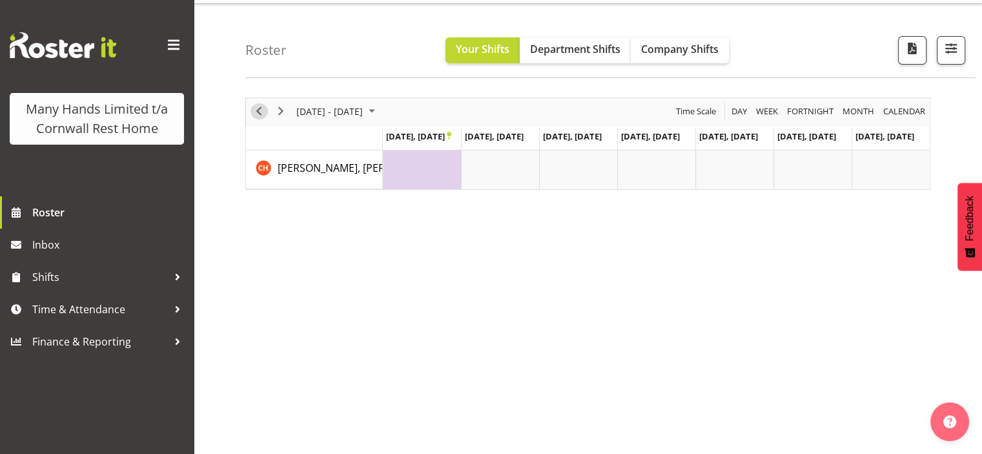
click at [252, 110] on span "Previous" at bounding box center [258, 111] width 15 height 16
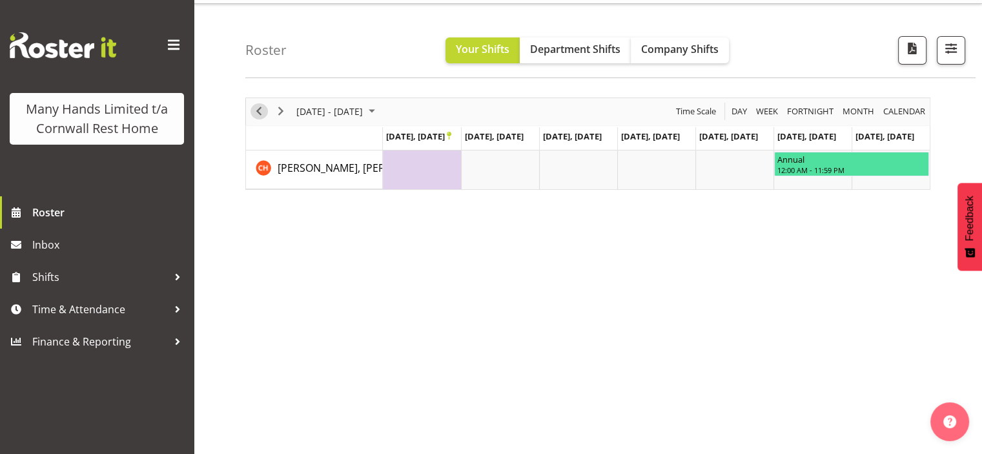
click at [260, 115] on span "Previous" at bounding box center [258, 111] width 15 height 16
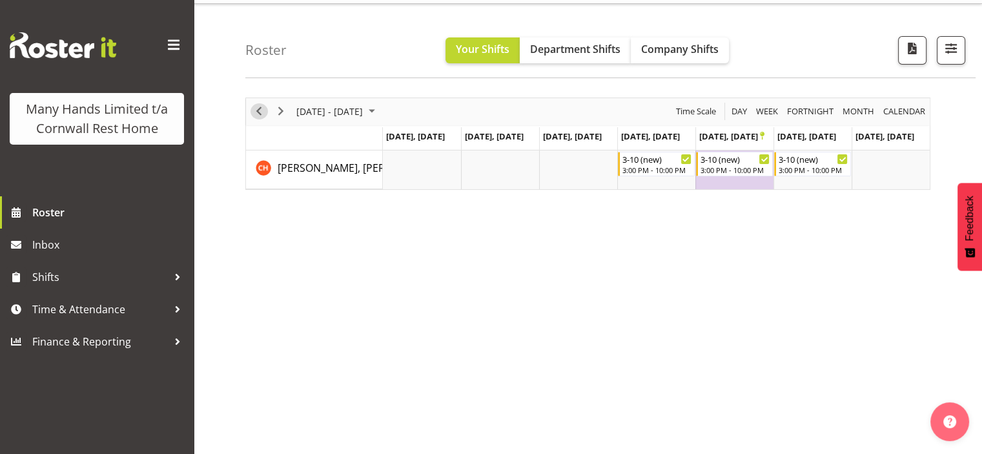
click at [260, 115] on span "Previous" at bounding box center [258, 111] width 15 height 16
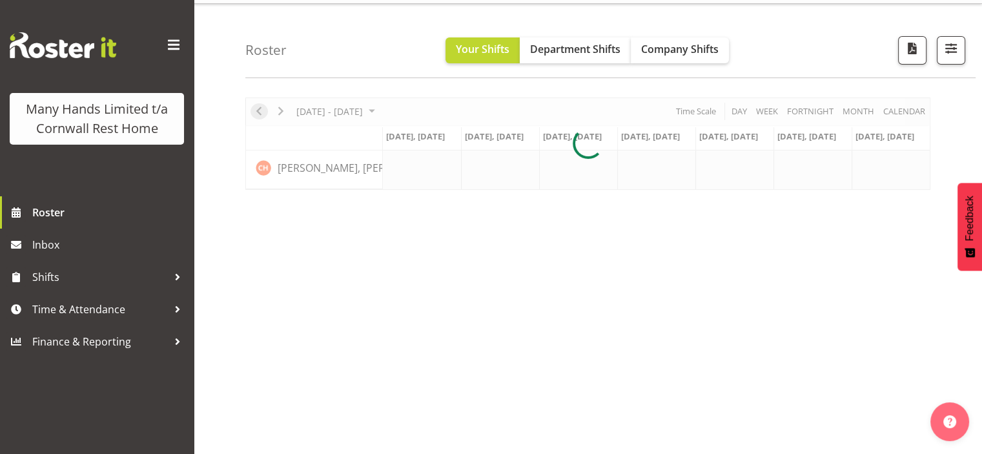
click at [260, 115] on div at bounding box center [587, 143] width 685 height 92
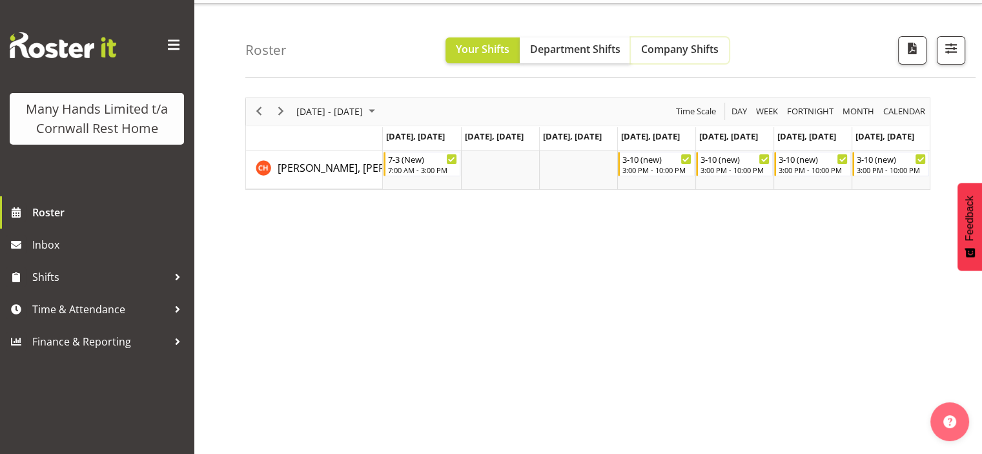
click at [710, 50] on span "Company Shifts" at bounding box center [679, 49] width 77 height 14
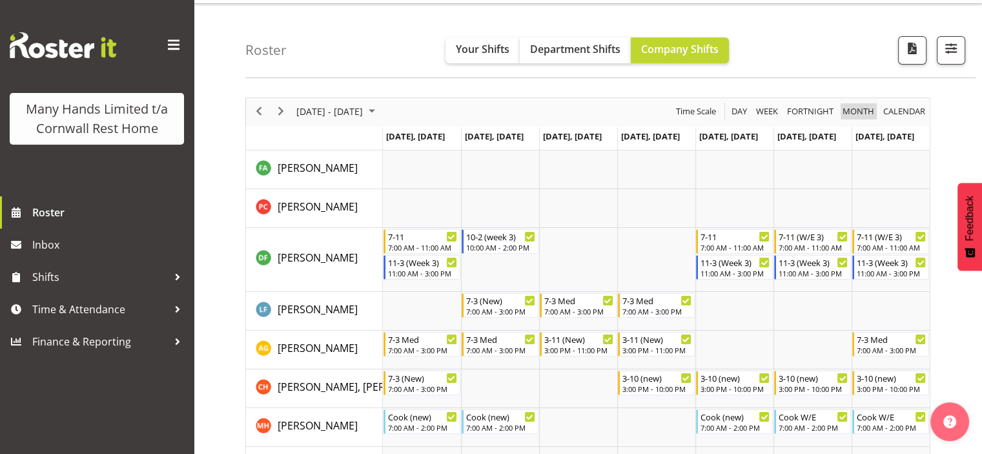
click at [853, 116] on span "Month" at bounding box center [858, 111] width 34 height 16
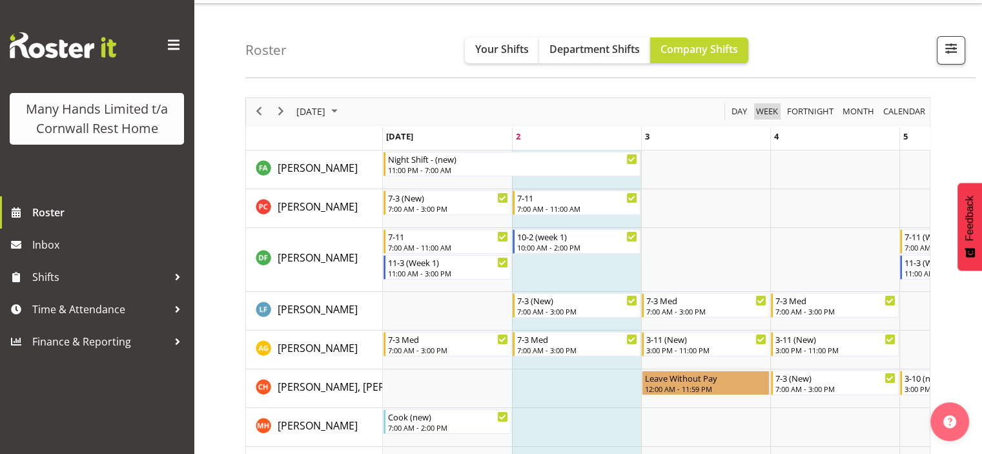
click at [768, 113] on span "Week" at bounding box center [767, 111] width 25 height 16
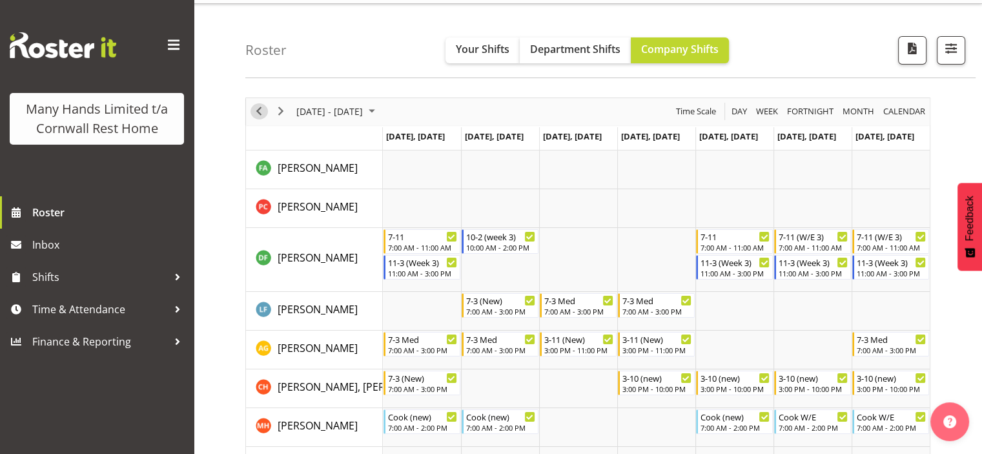
click at [256, 112] on span "Previous" at bounding box center [258, 111] width 15 height 16
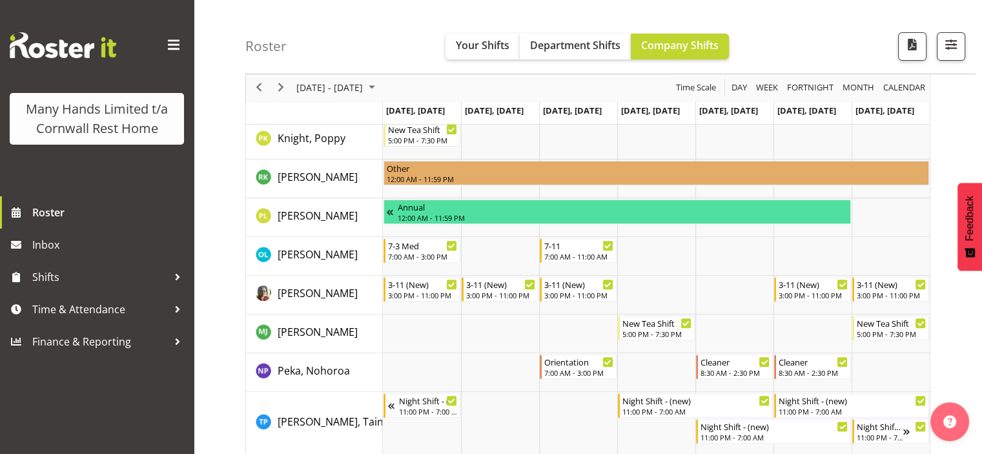
scroll to position [392, 0]
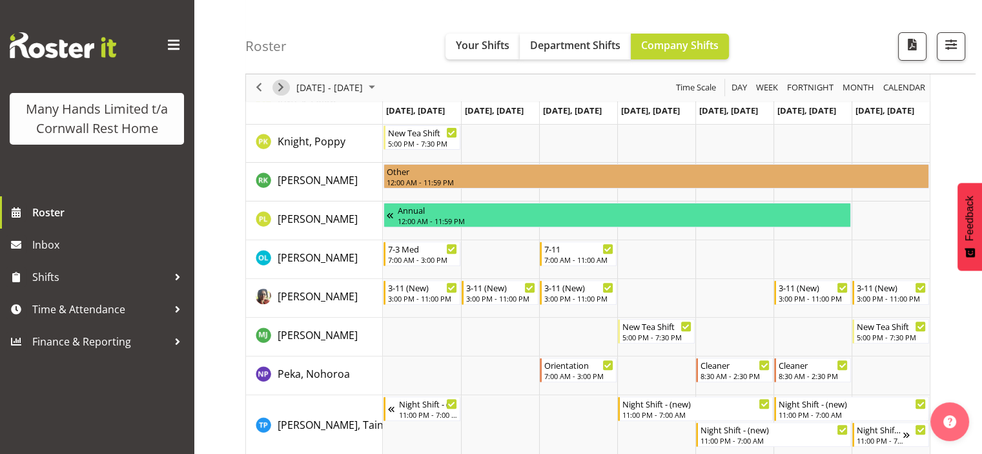
click at [284, 85] on span "Next" at bounding box center [280, 88] width 15 height 16
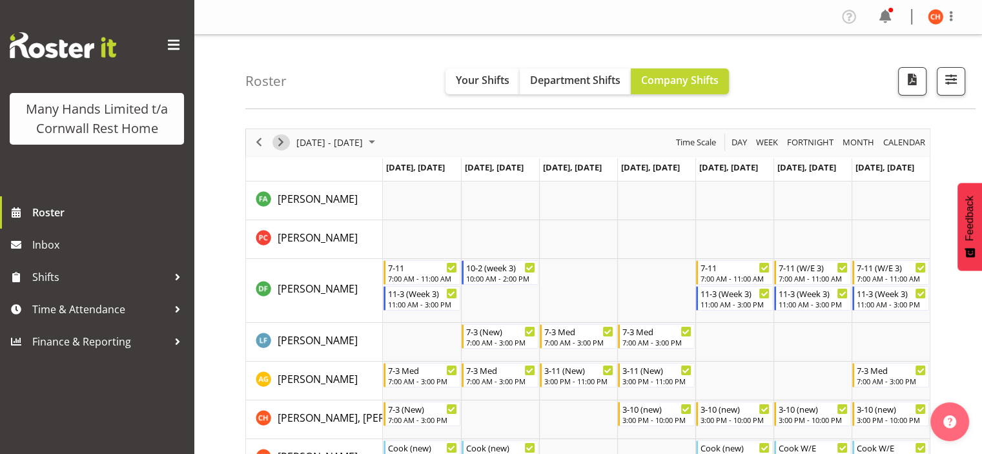
click at [281, 134] on span "Next" at bounding box center [280, 142] width 15 height 16
